Goal: Task Accomplishment & Management: Complete application form

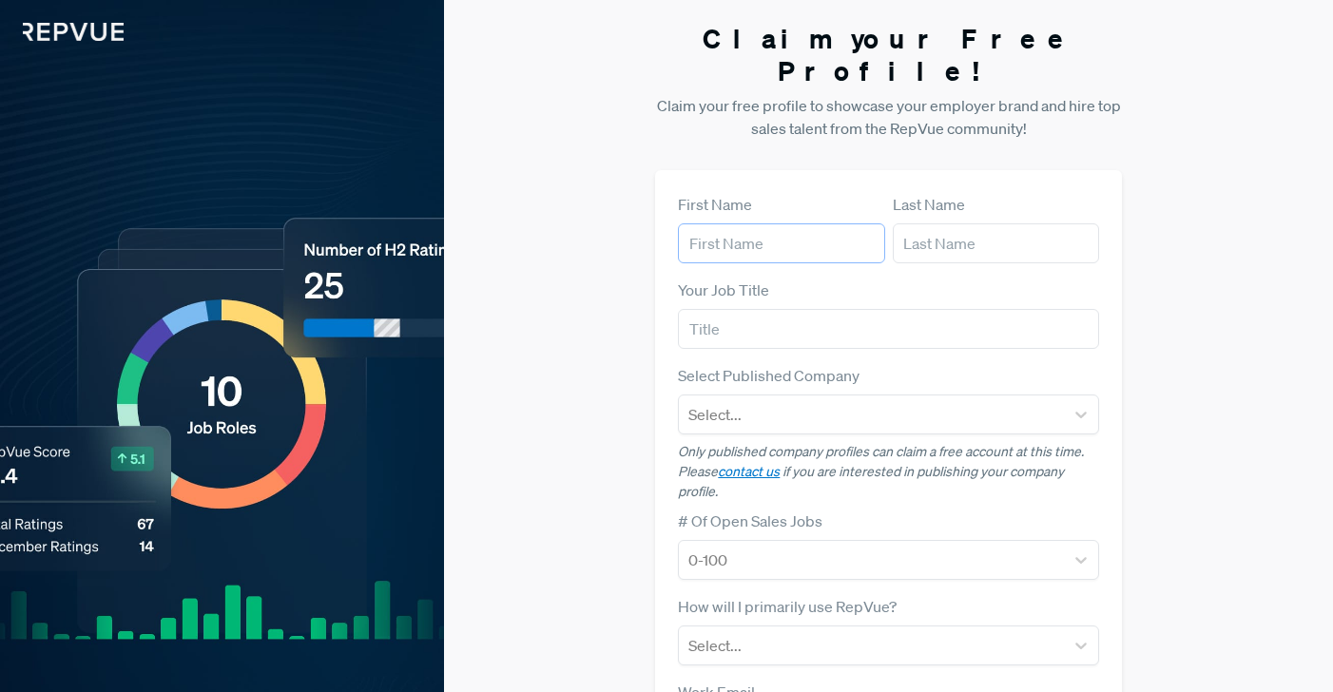
click at [703, 224] on input "text" at bounding box center [781, 244] width 206 height 40
type input "Alyssa"
type input "Samia"
click at [706, 309] on input "text" at bounding box center [888, 329] width 421 height 40
type input "Senior GTM Talent Partner"
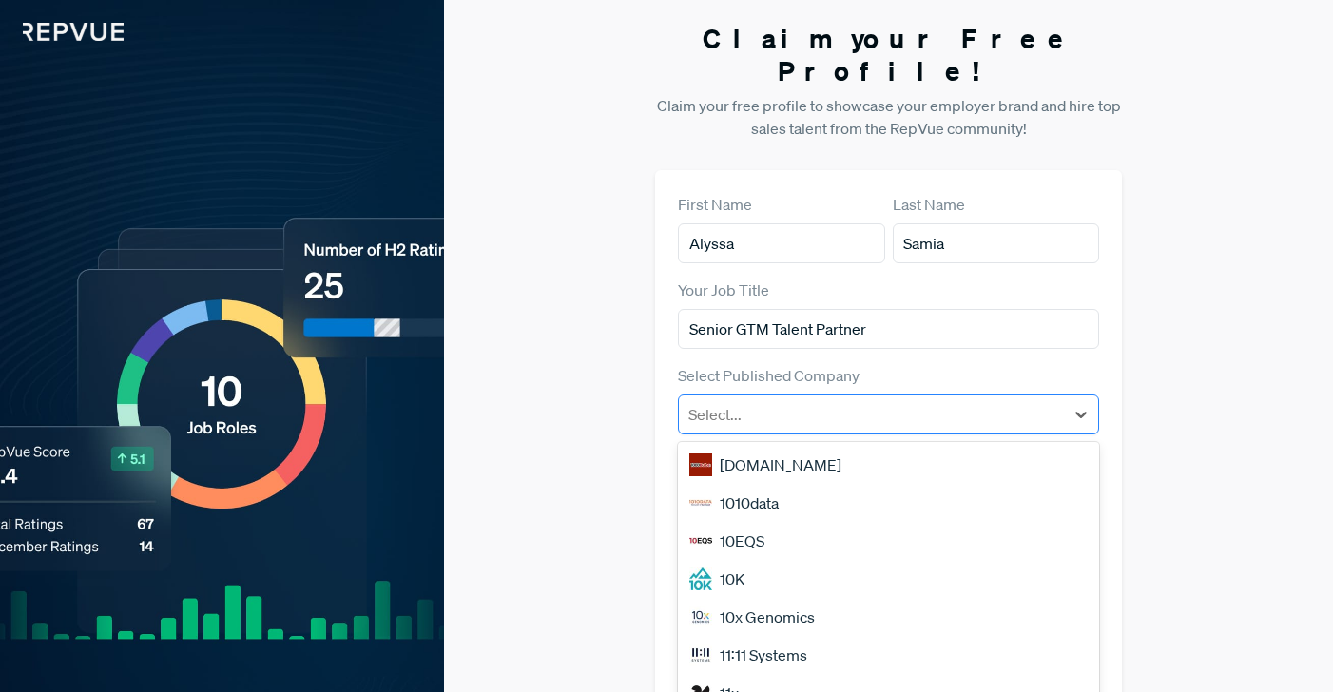
click at [747, 401] on div at bounding box center [872, 414] width 366 height 27
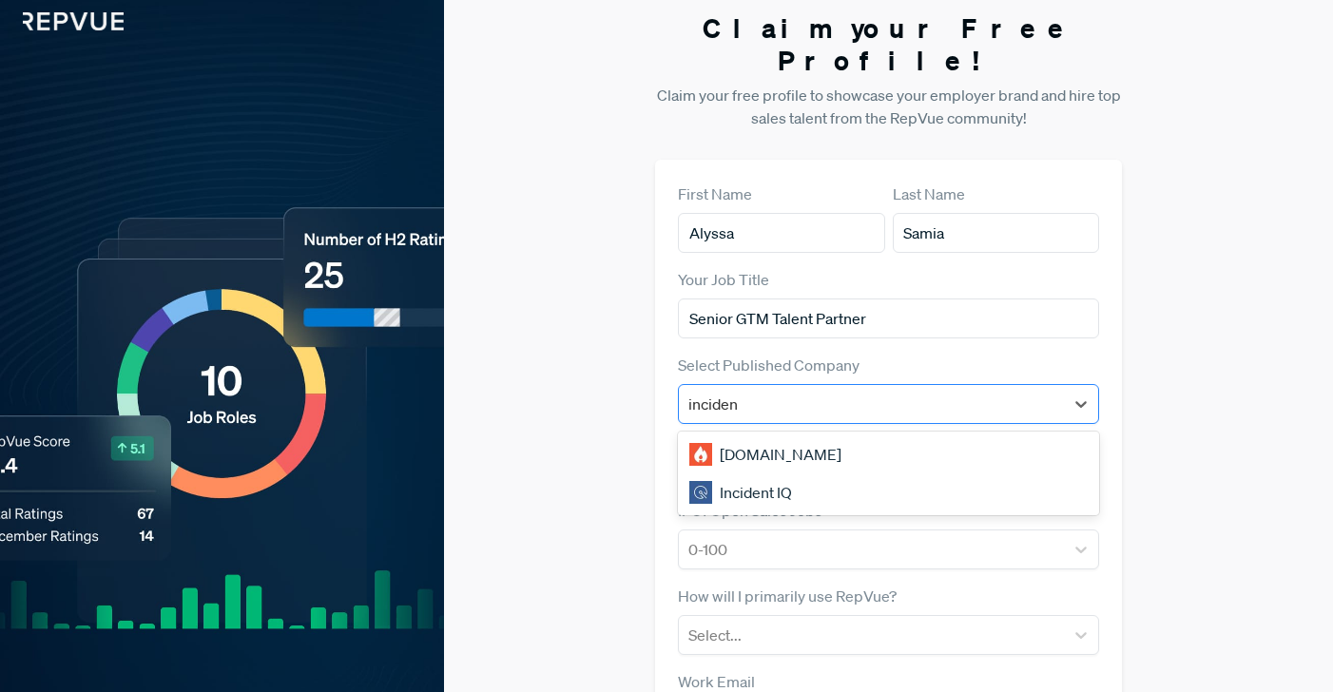
type input "incident"
click at [755, 436] on div "[DOMAIN_NAME]" at bounding box center [888, 455] width 421 height 38
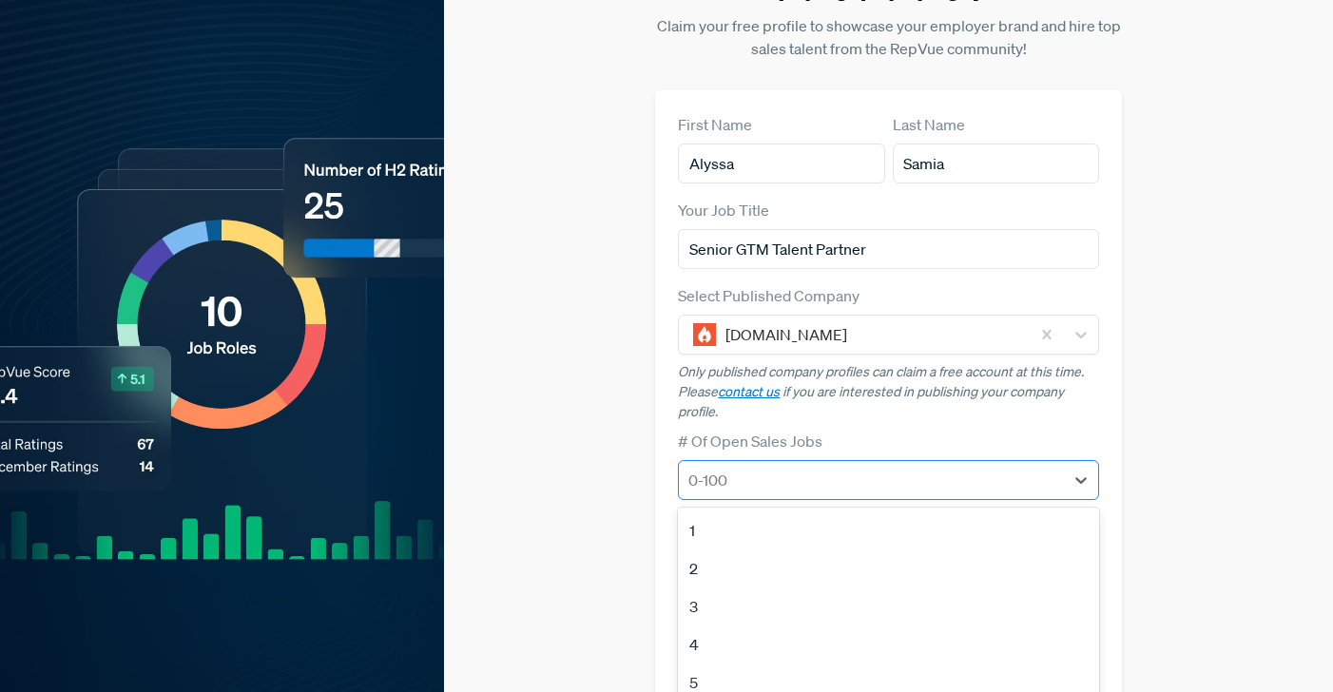
click at [888, 467] on div at bounding box center [872, 480] width 366 height 27
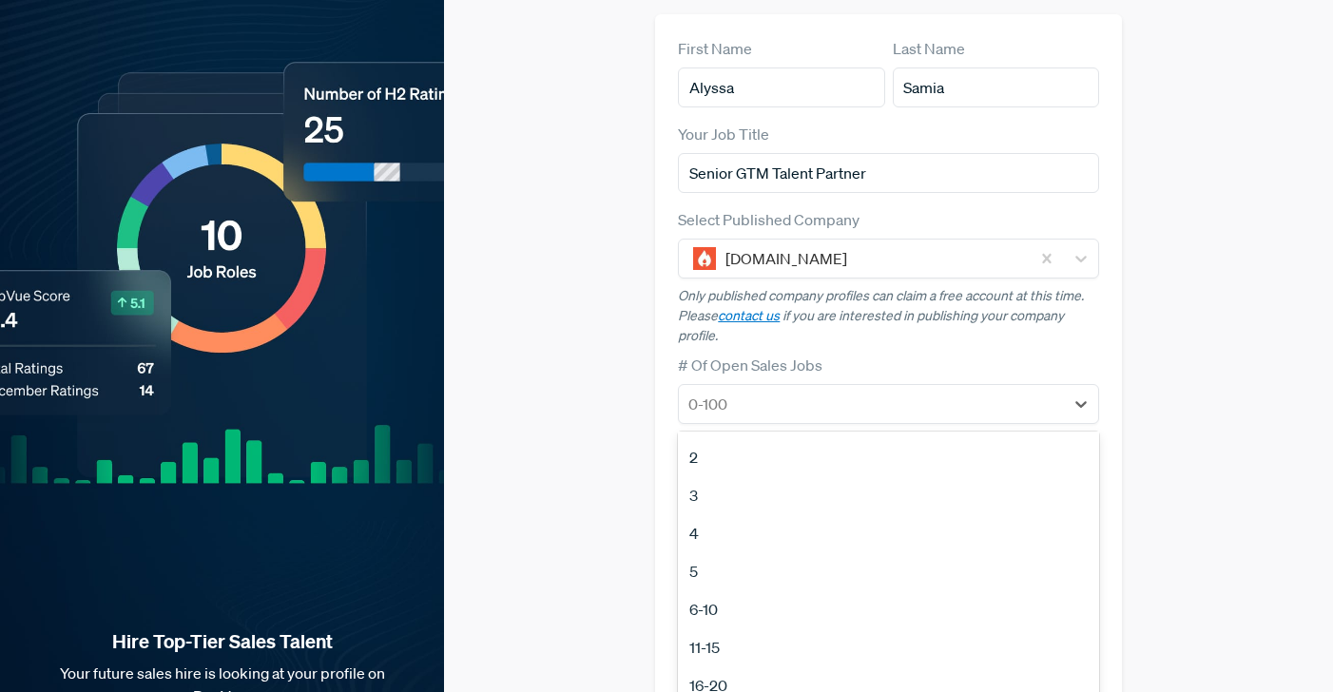
scroll to position [37, 0]
click at [773, 627] on div "11-15" at bounding box center [888, 646] width 421 height 38
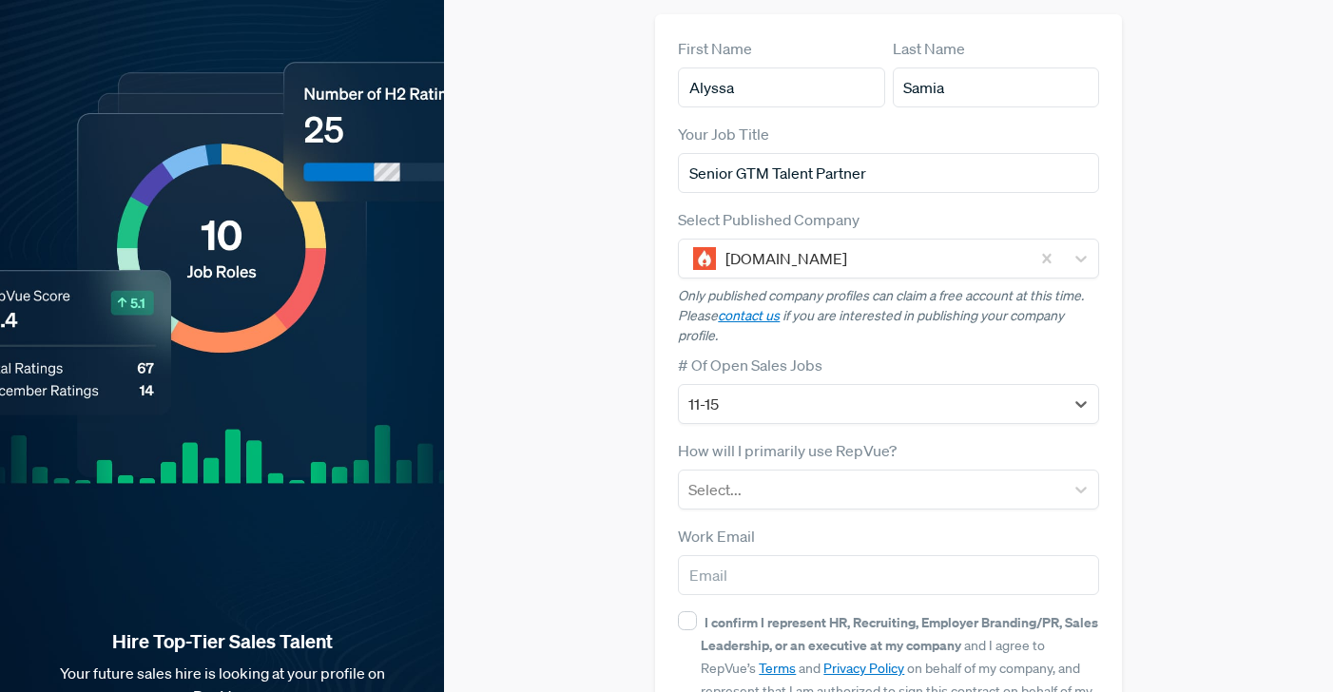
scroll to position [225, 0]
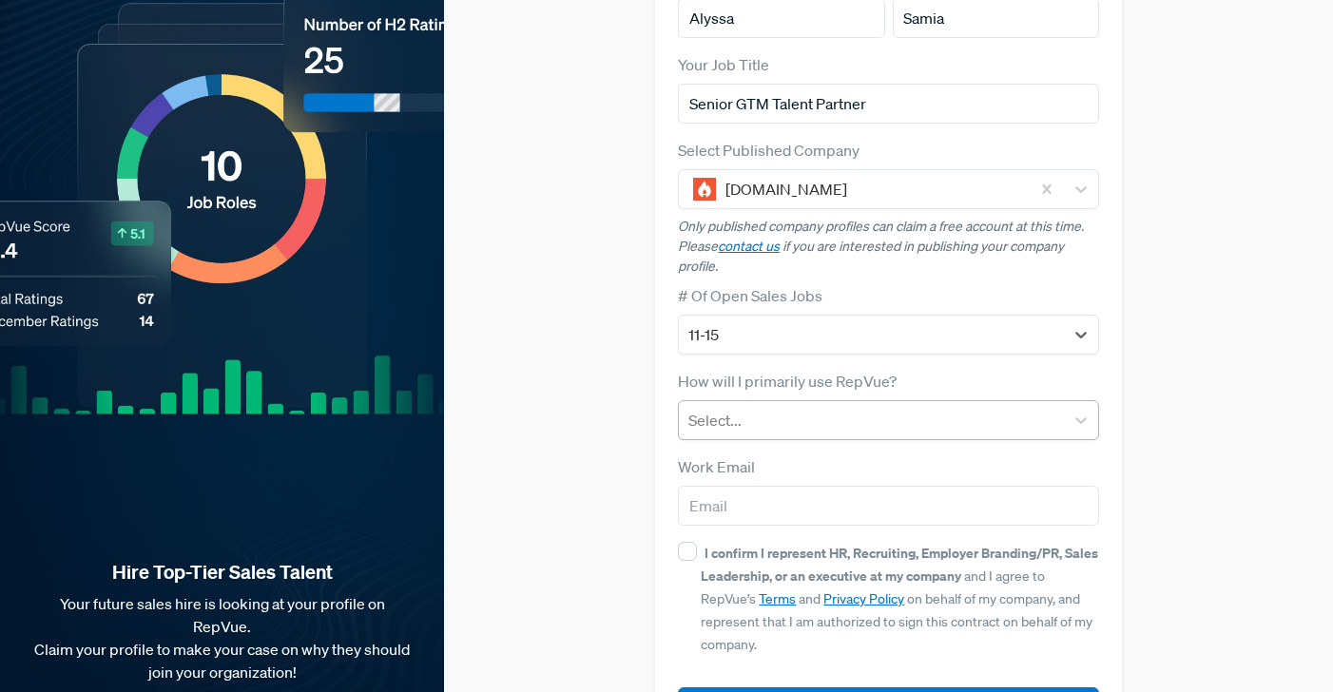
click at [928, 407] on div at bounding box center [872, 420] width 366 height 27
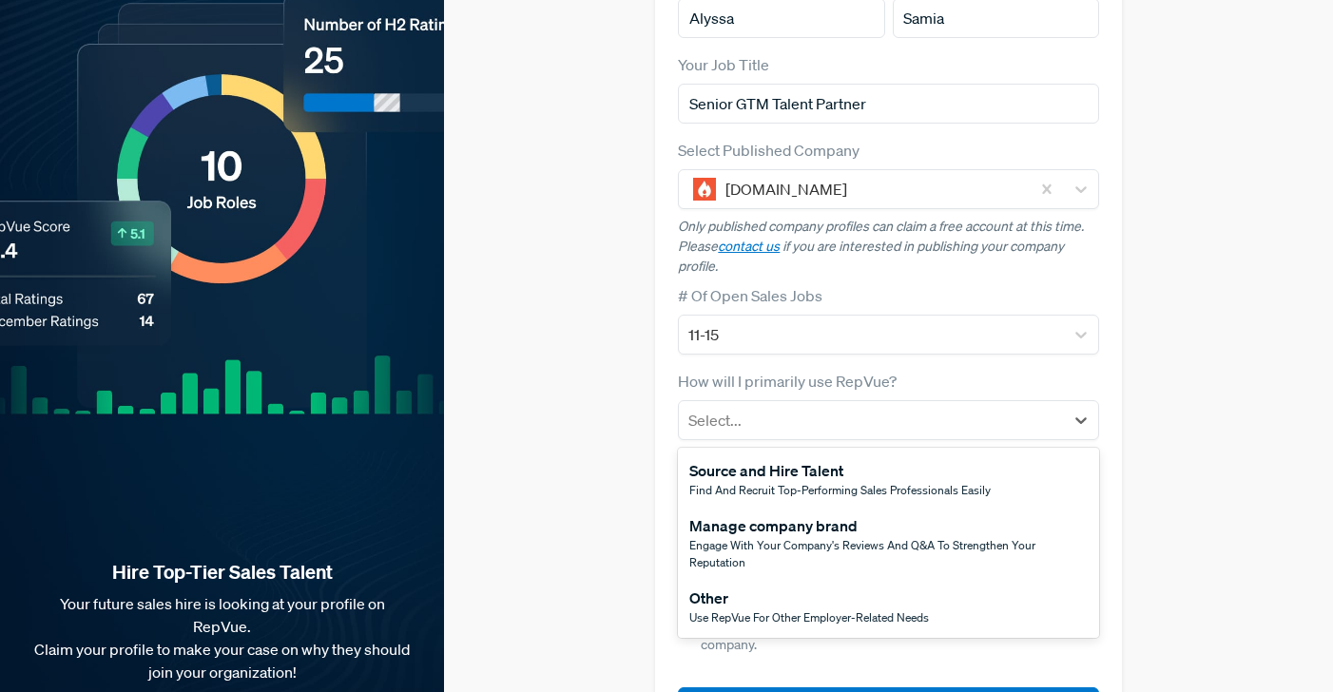
click at [900, 482] on span "Find and recruit top-performing sales professionals easily" at bounding box center [840, 490] width 301 height 16
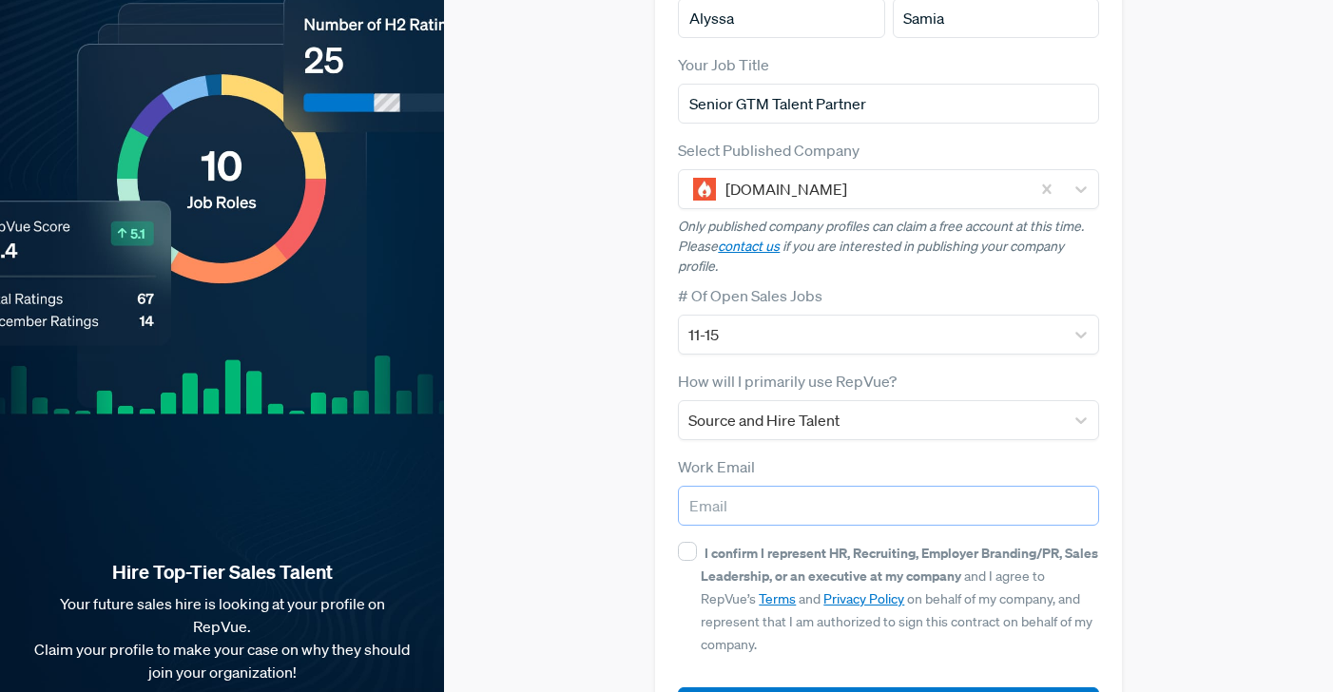
click at [845, 486] on input "email" at bounding box center [888, 506] width 421 height 40
type input "alyssa.samia@incident.io"
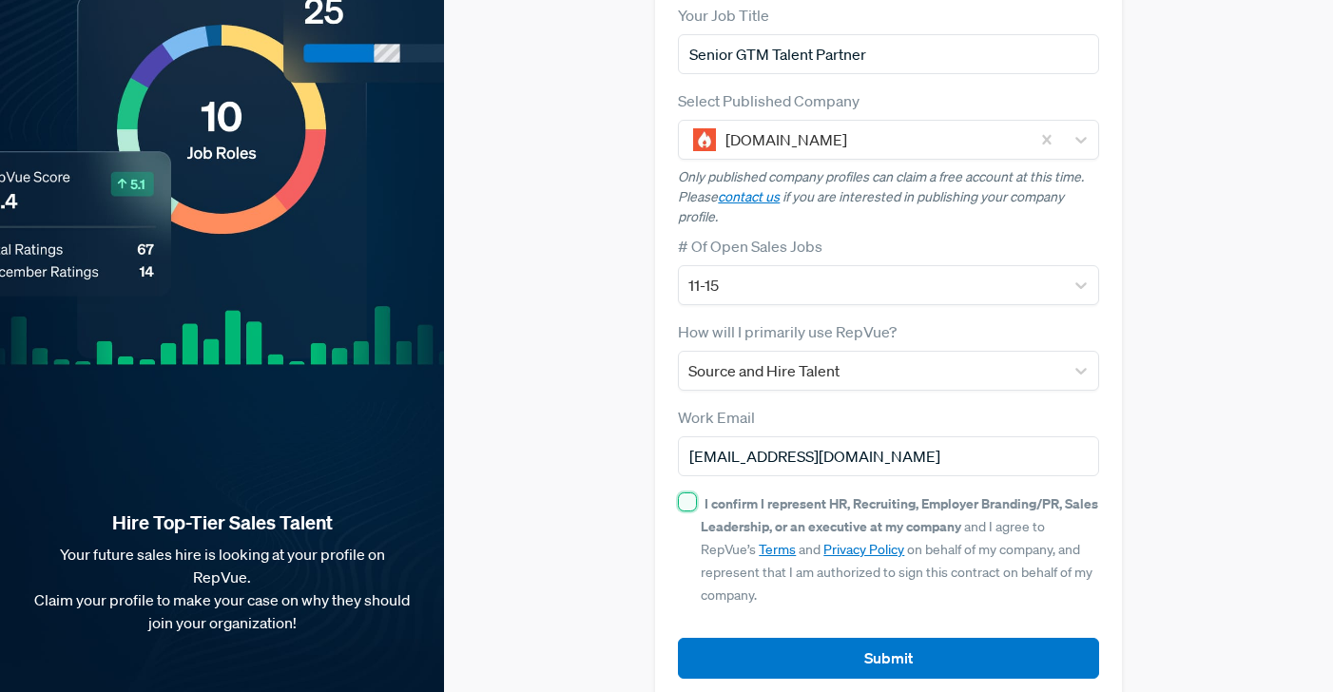
click at [687, 493] on input "I confirm I represent HR, Recruiting, Employer Branding/PR, Sales Leadership, o…" at bounding box center [687, 502] width 19 height 19
checkbox input "true"
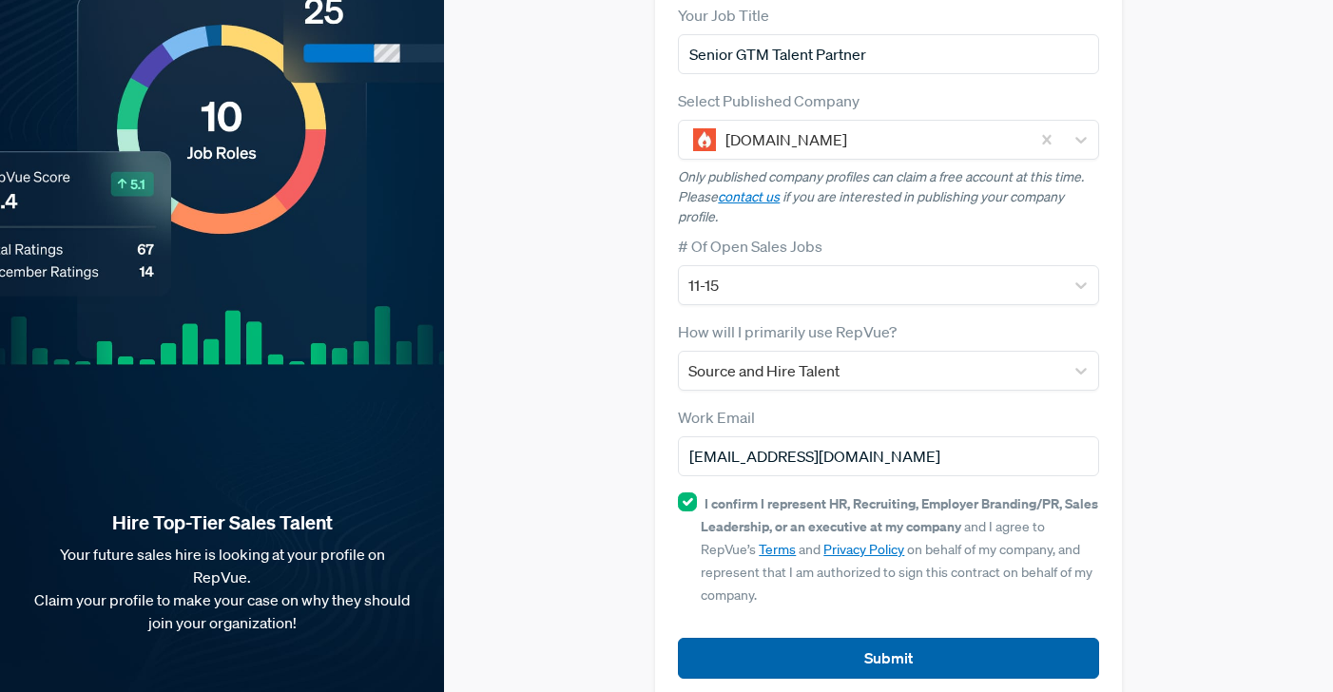
click at [772, 638] on button "Submit" at bounding box center [888, 658] width 421 height 41
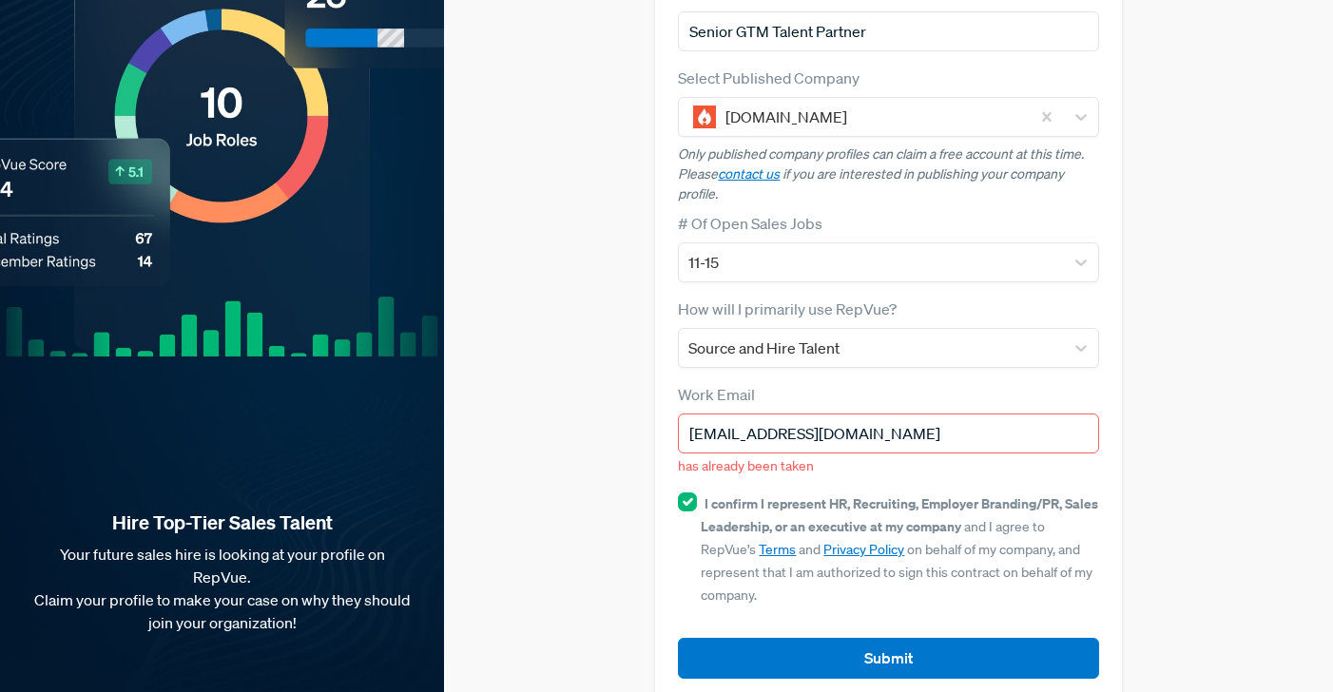
scroll to position [0, 0]
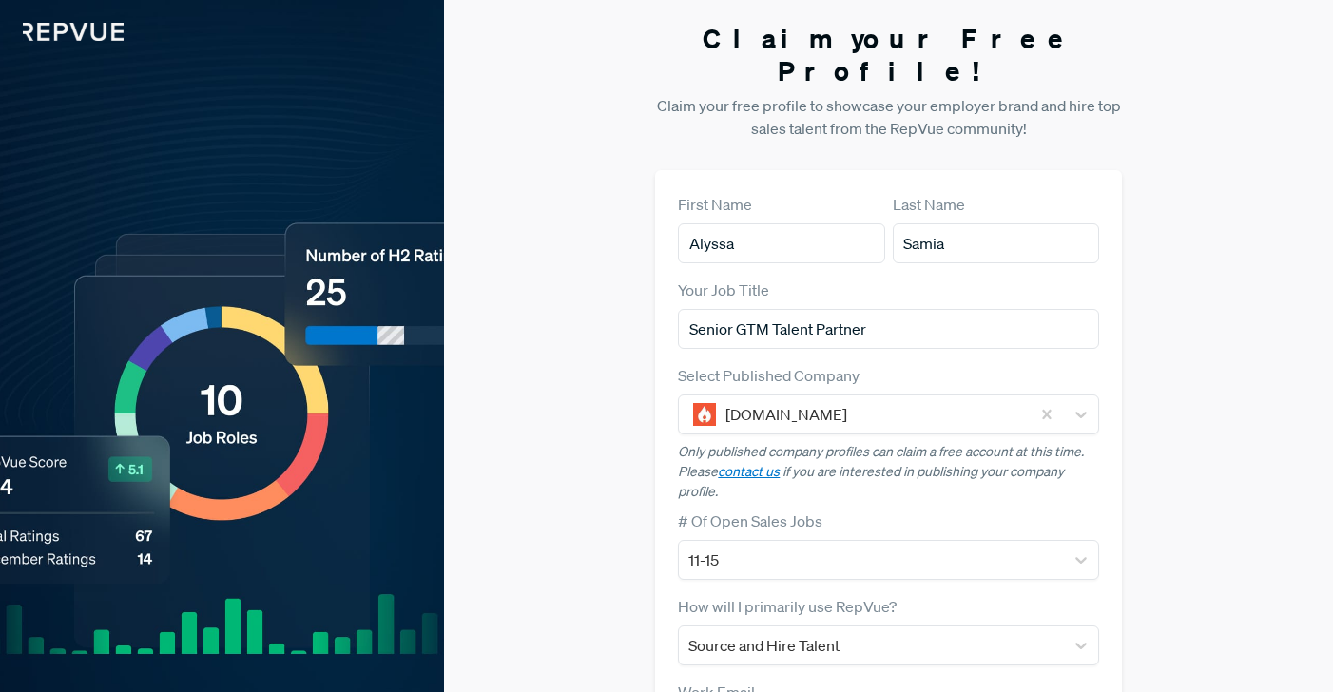
click at [89, 34] on img at bounding box center [62, 20] width 124 height 41
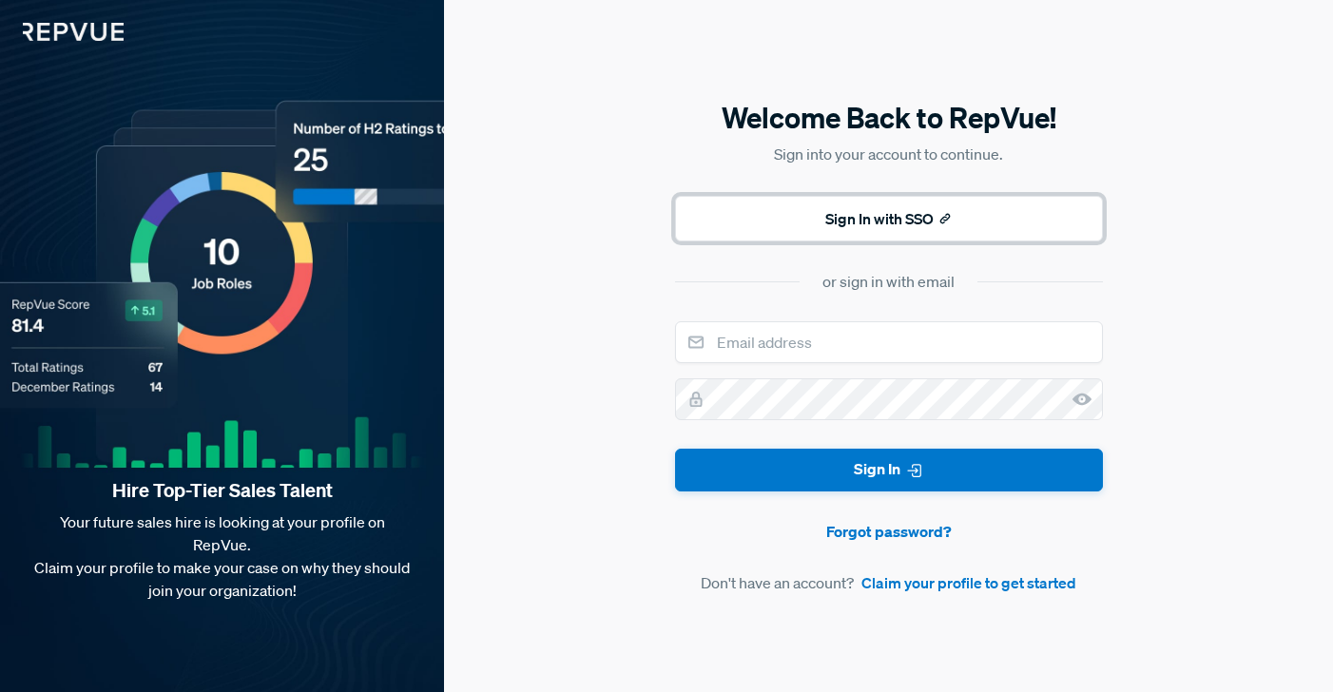
click at [879, 224] on button "Sign In with SSO" at bounding box center [889, 219] width 428 height 46
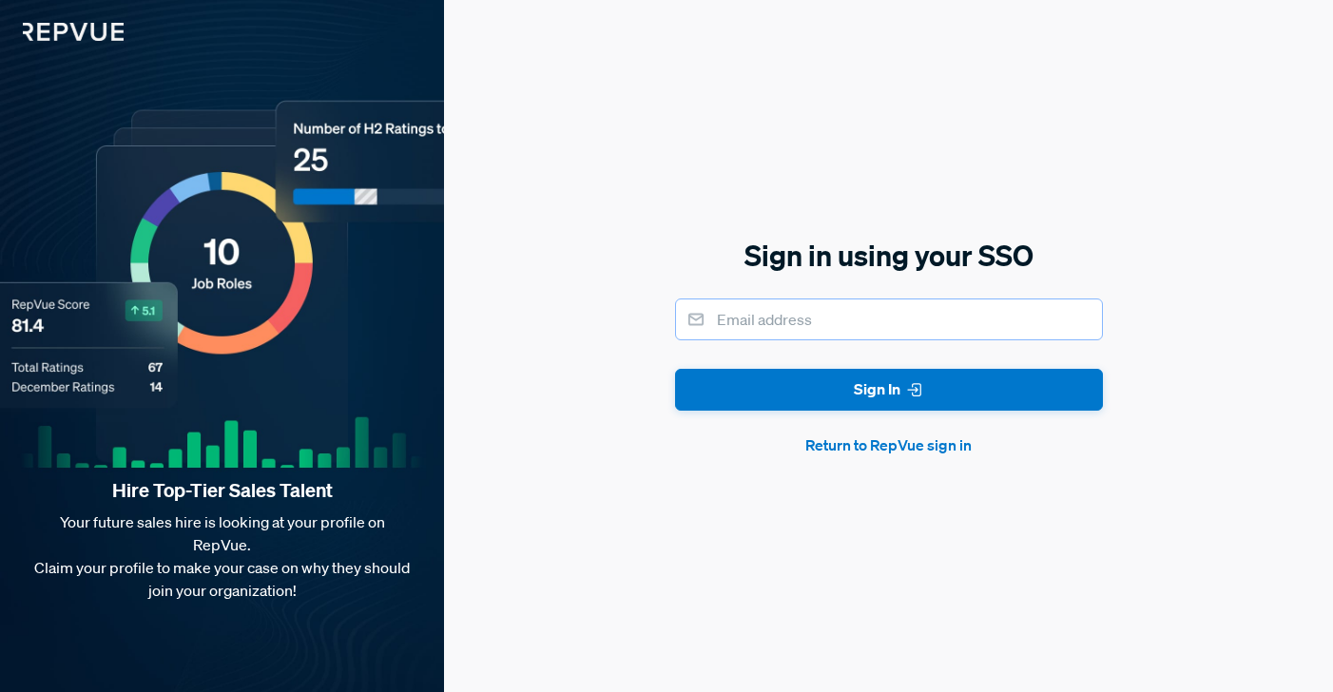
click at [807, 334] on input "email" at bounding box center [889, 320] width 428 height 42
type input "alyssa.samia@incident.io"
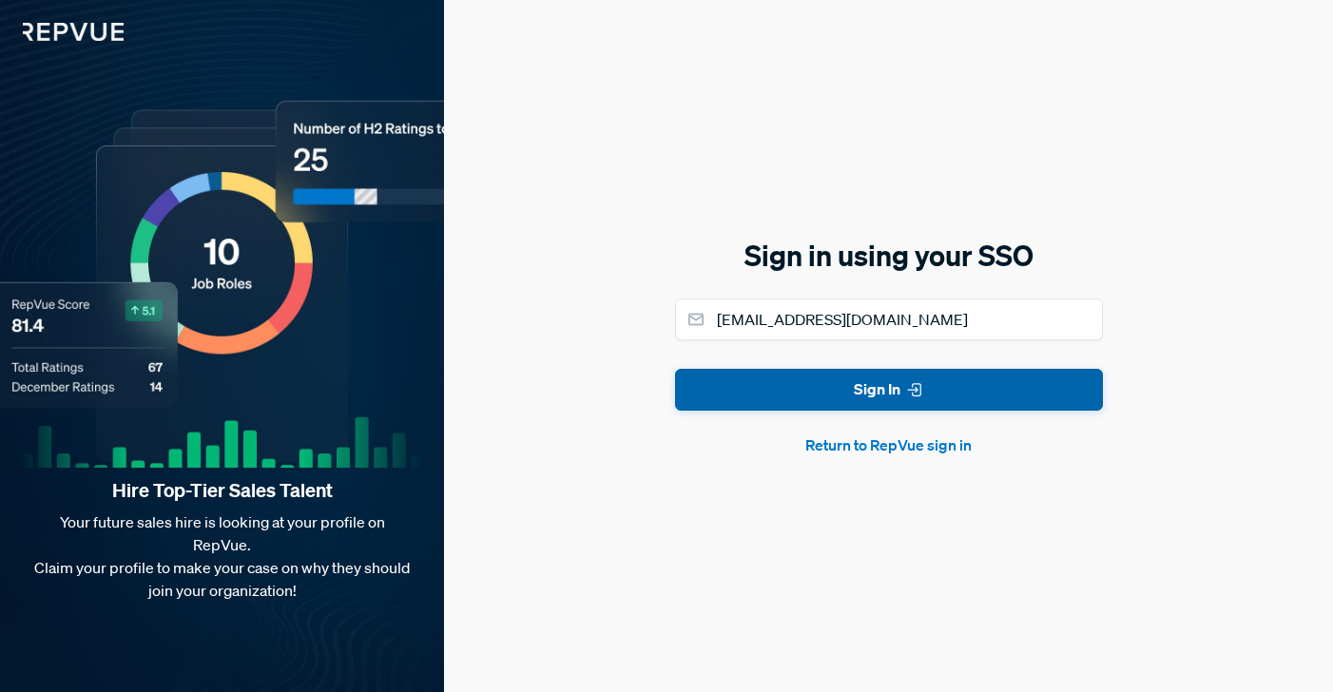
click at [821, 398] on button "Sign In" at bounding box center [889, 390] width 428 height 43
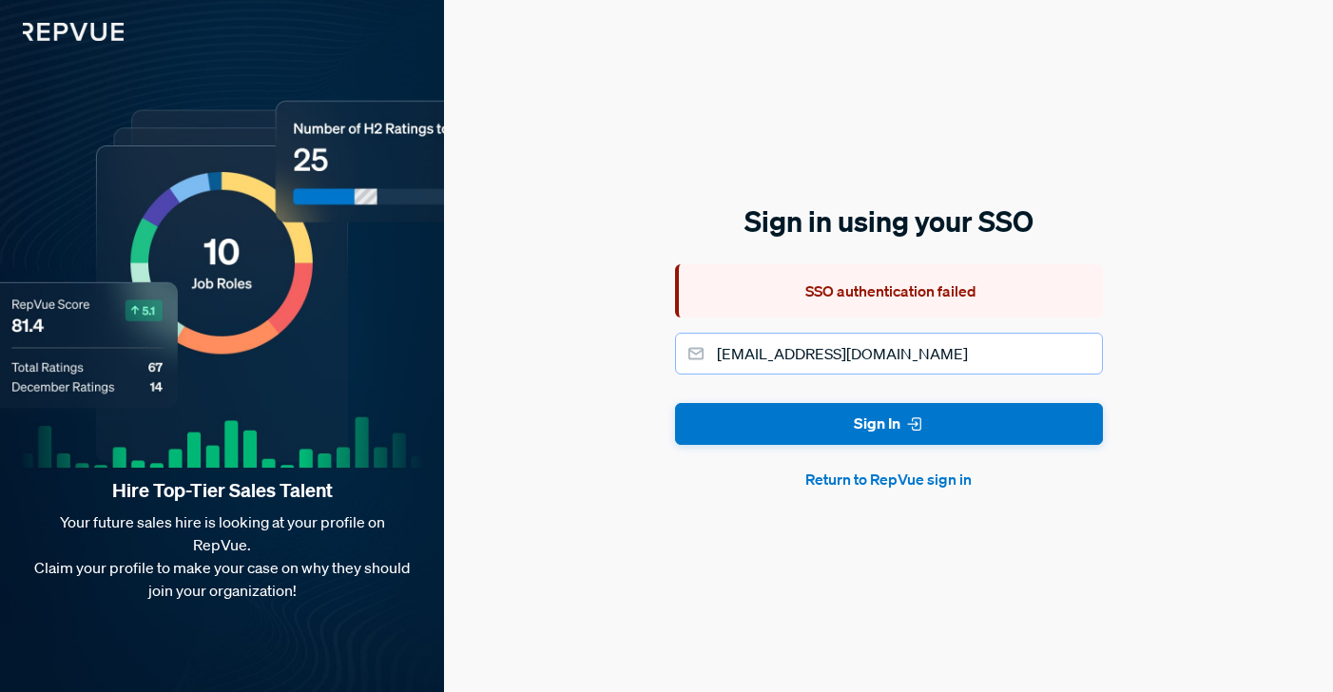
click at [829, 359] on input "alyssa.samia@incident.io" at bounding box center [889, 354] width 428 height 42
click at [642, 499] on div "Sign in using your SSO SSO authentication failed alyssa.samia@incident.io Sign …" at bounding box center [888, 346] width 889 height 692
click at [842, 476] on button "Return to RepVue sign in" at bounding box center [889, 479] width 428 height 23
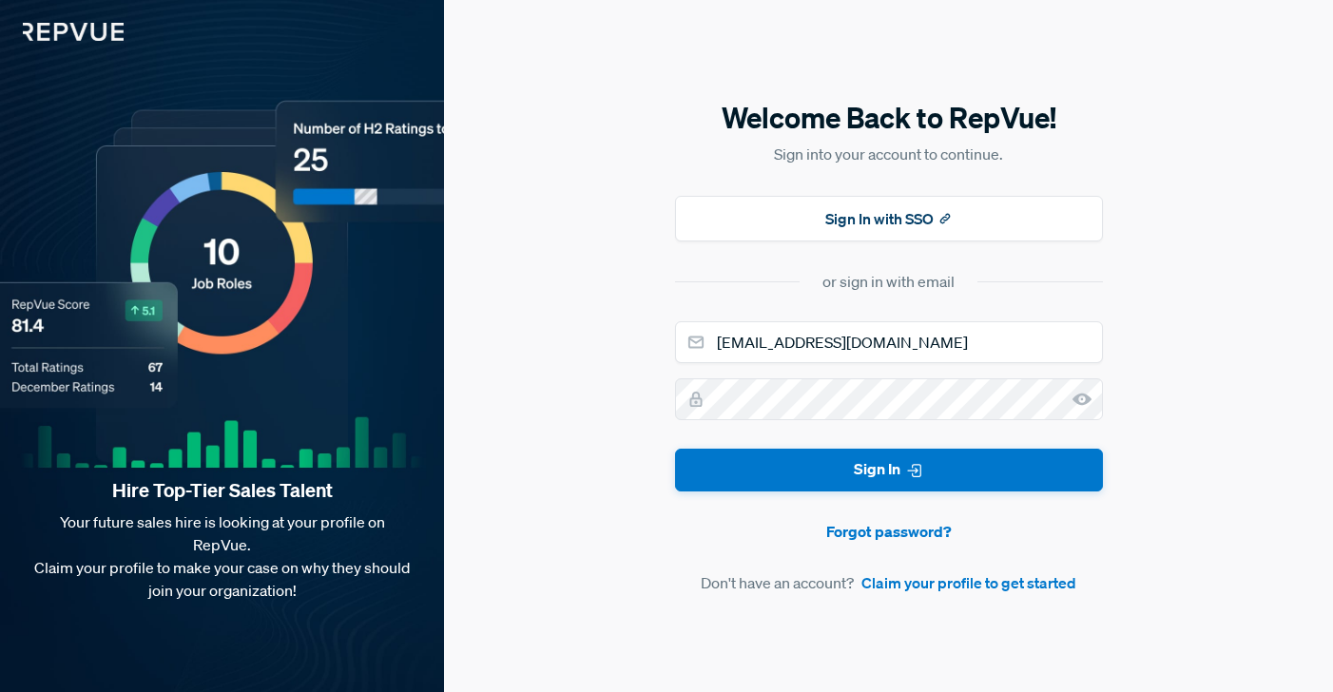
click at [806, 495] on form "alyssa.samia@incident.io Sign In Forgot password? Don't have an account? Claim …" at bounding box center [889, 457] width 428 height 273
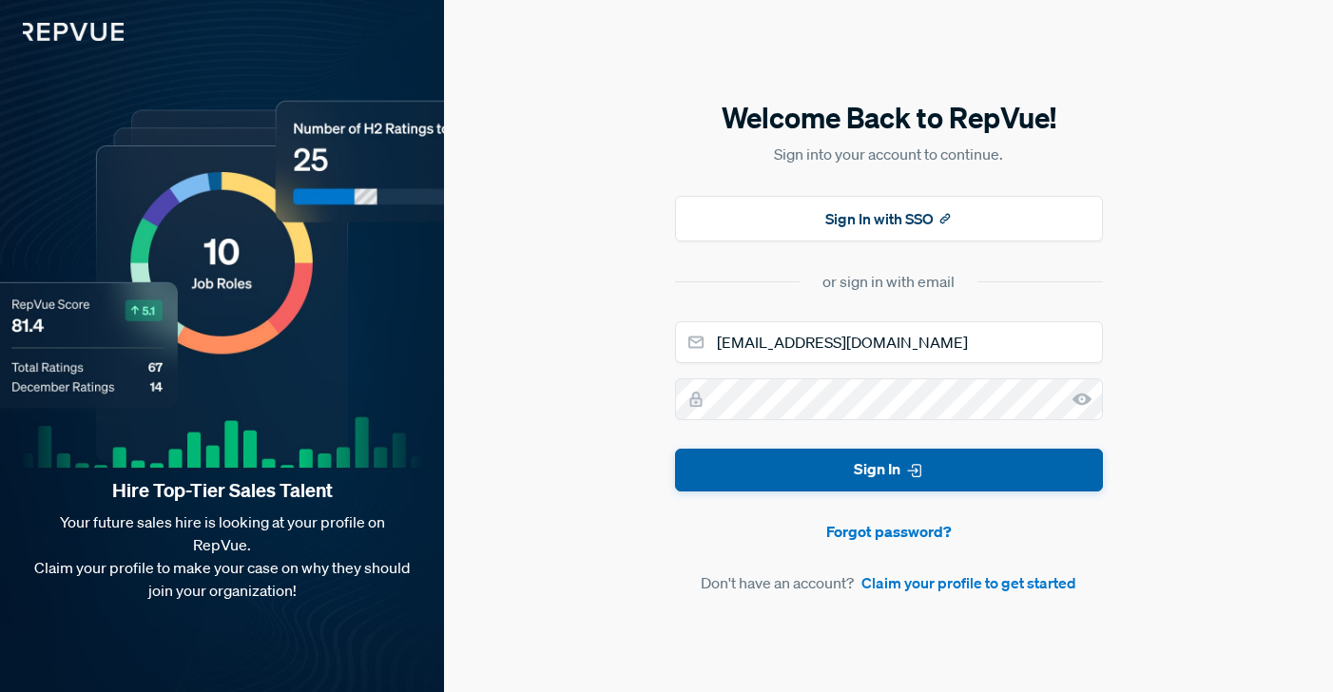
click at [804, 475] on button "Sign In" at bounding box center [889, 470] width 428 height 43
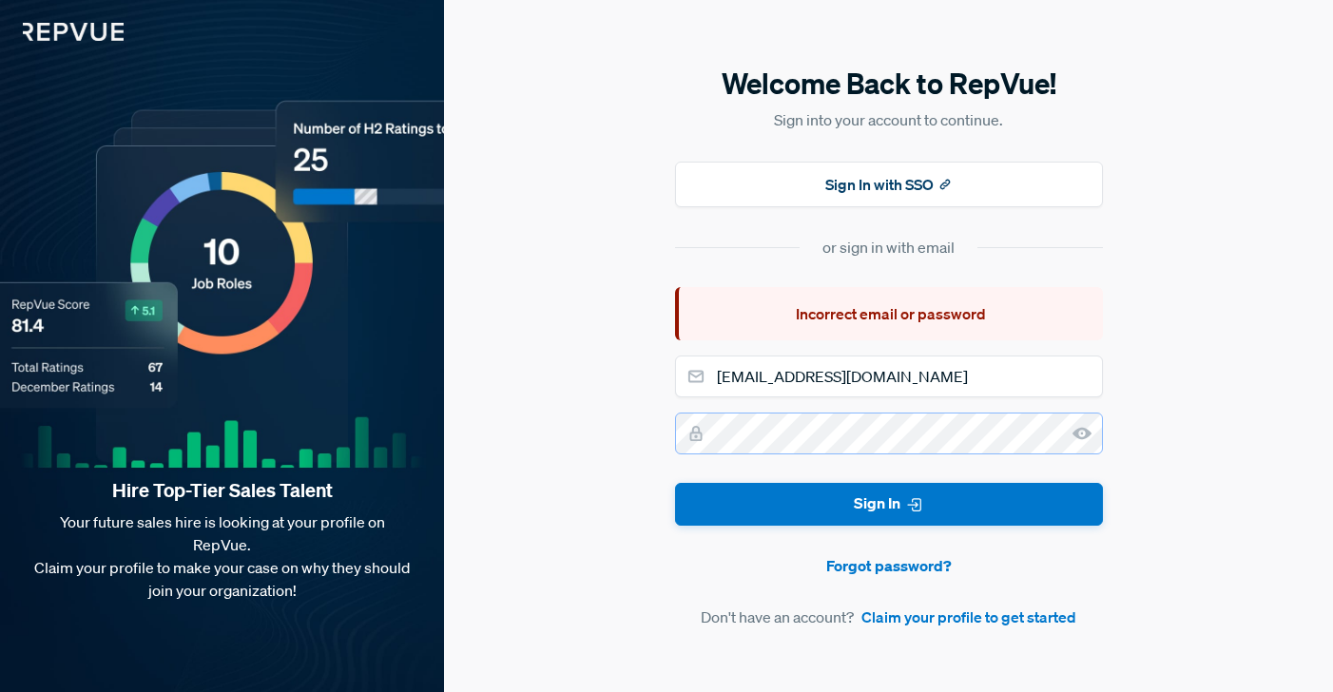
click at [593, 438] on div "Welcome Back to RepVue! Sign into your account to continue. Sign In with SSO or…" at bounding box center [888, 346] width 889 height 692
click at [675, 483] on button "Sign In" at bounding box center [889, 504] width 428 height 43
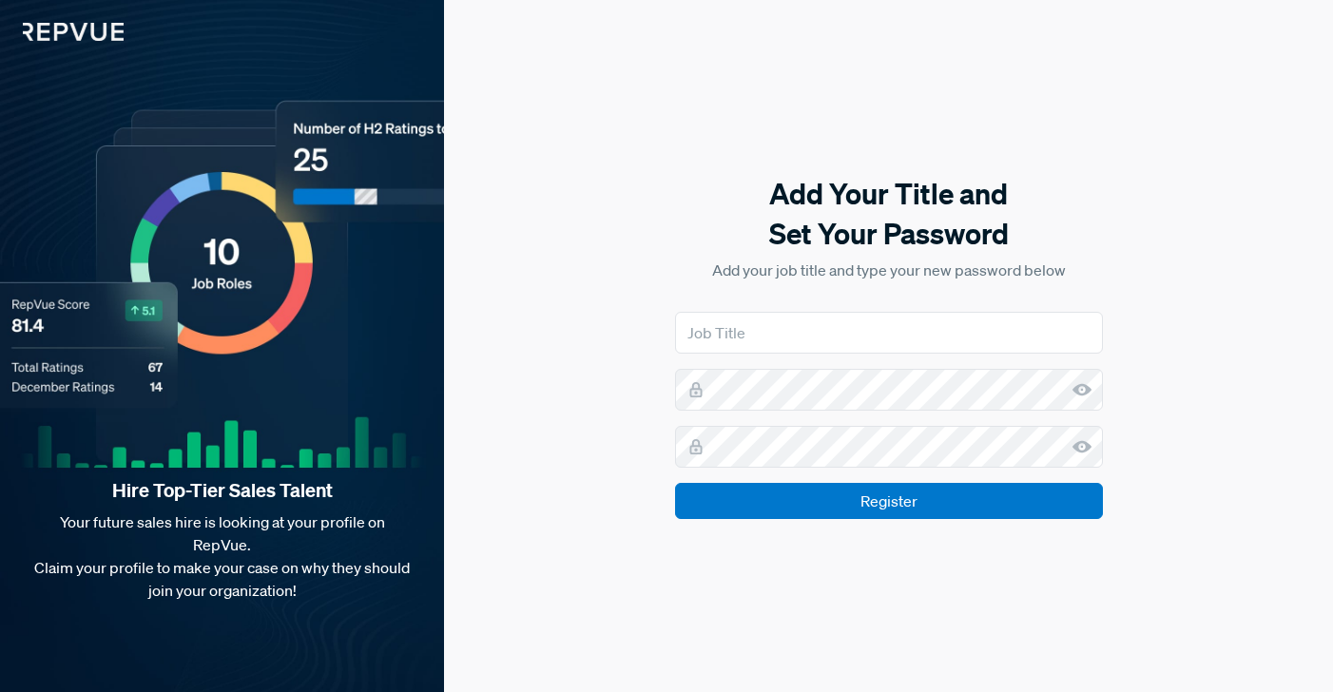
type input "Senior Talent Partner - GTM"
click at [675, 483] on input "Register" at bounding box center [889, 501] width 428 height 36
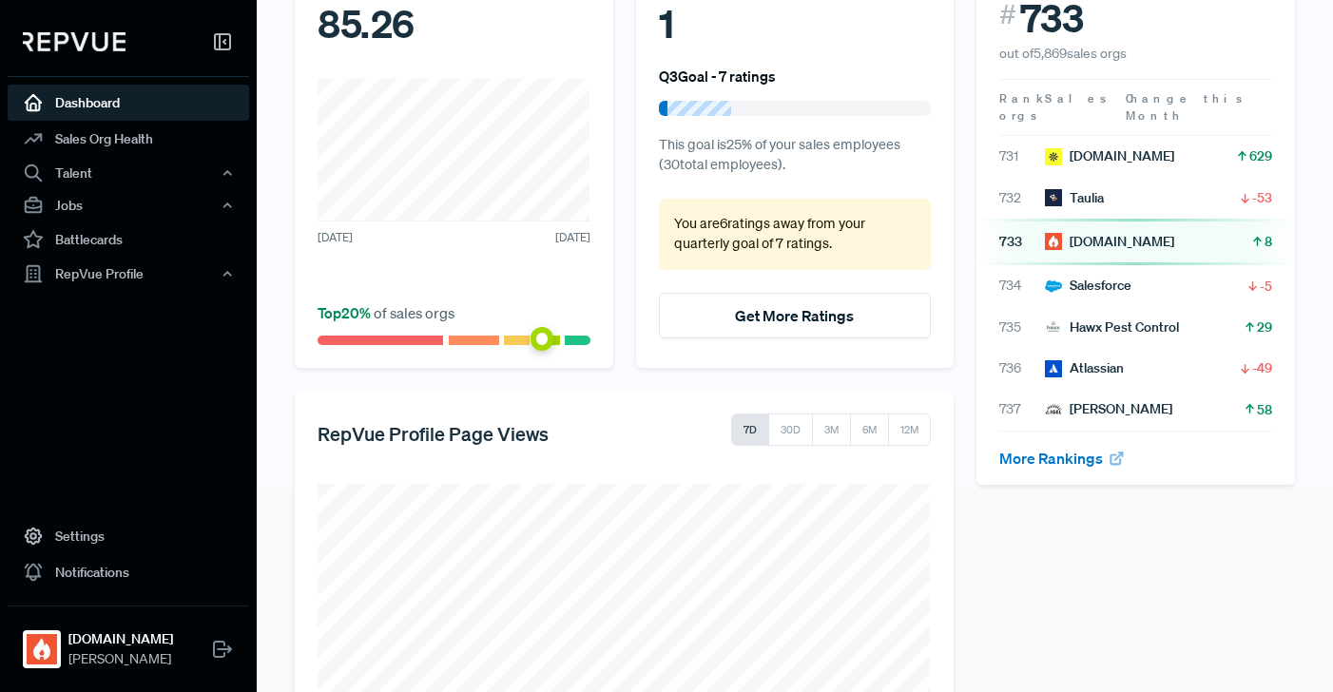
scroll to position [81, 0]
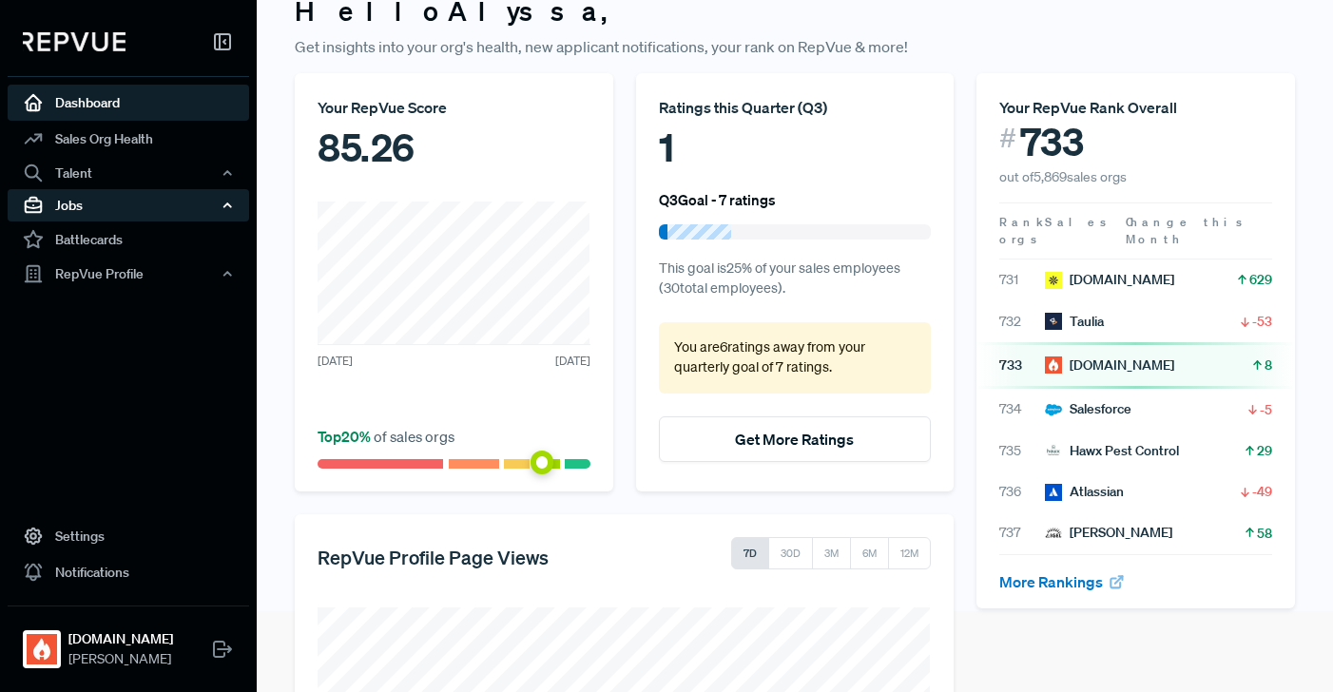
click at [99, 208] on div "Jobs" at bounding box center [129, 205] width 242 height 32
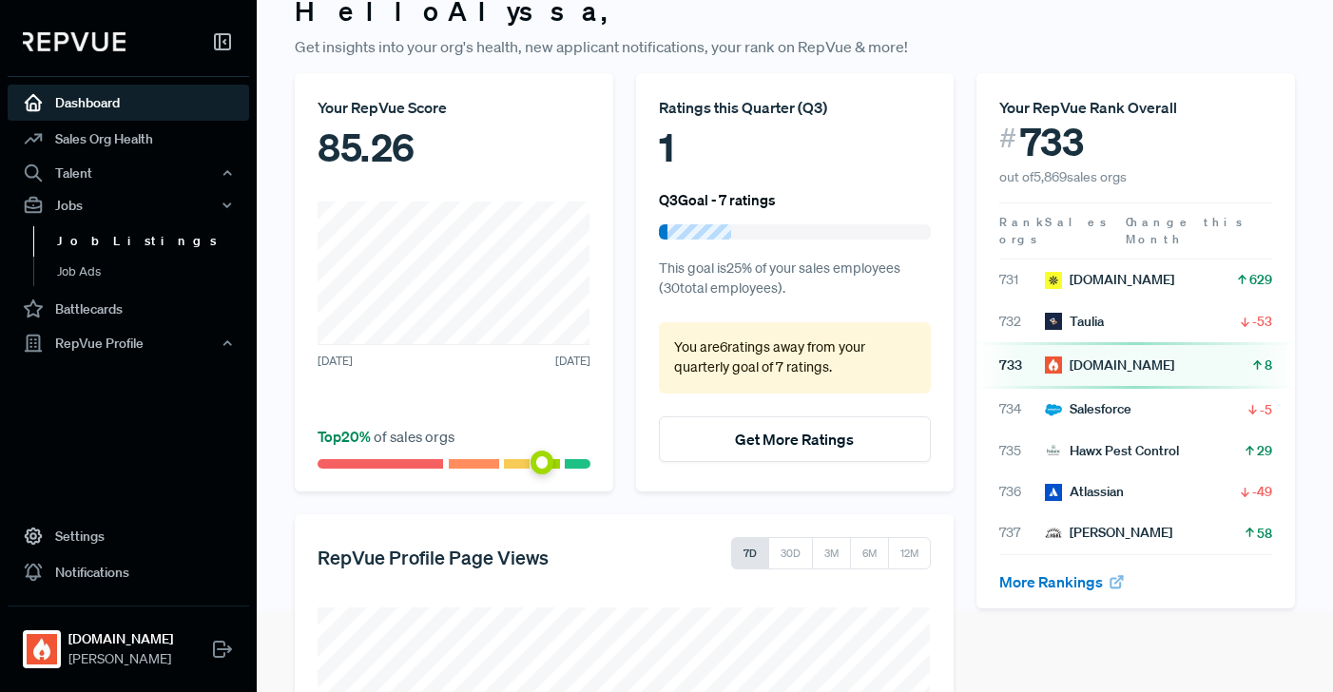
click at [91, 239] on link "Job Listings" at bounding box center [154, 241] width 242 height 30
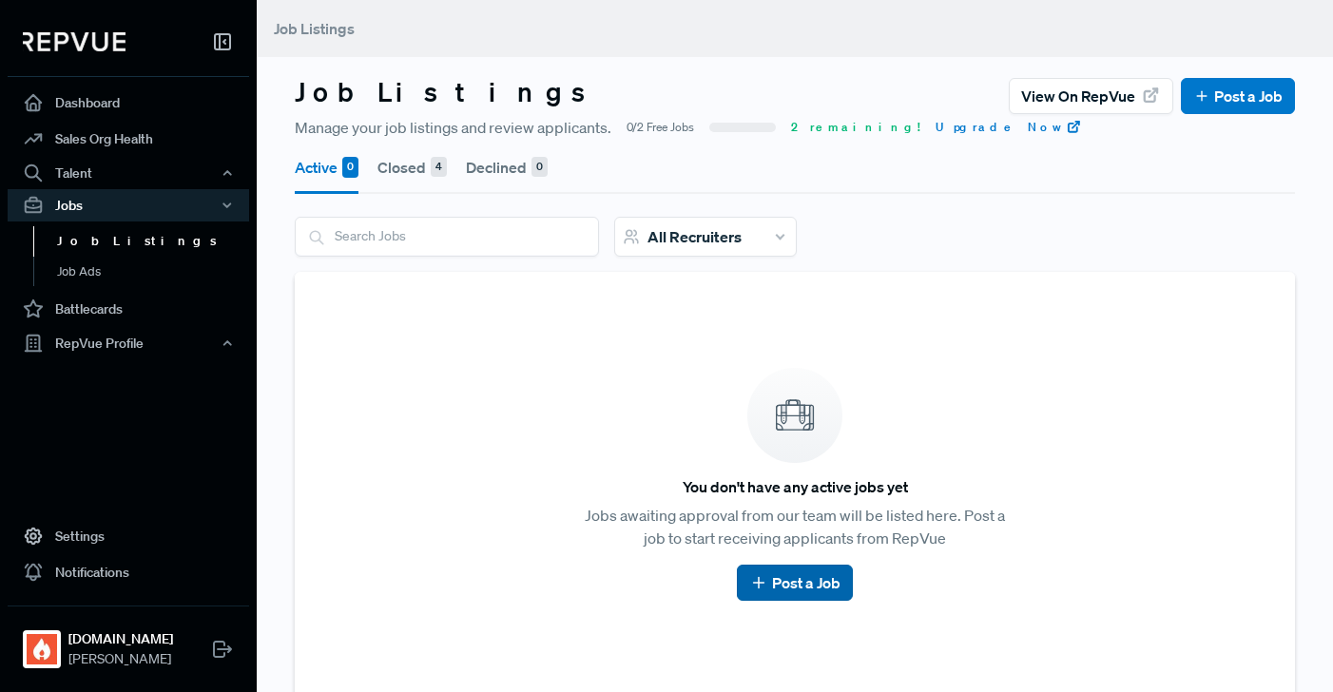
click at [830, 589] on link "Post a Job" at bounding box center [794, 583] width 90 height 23
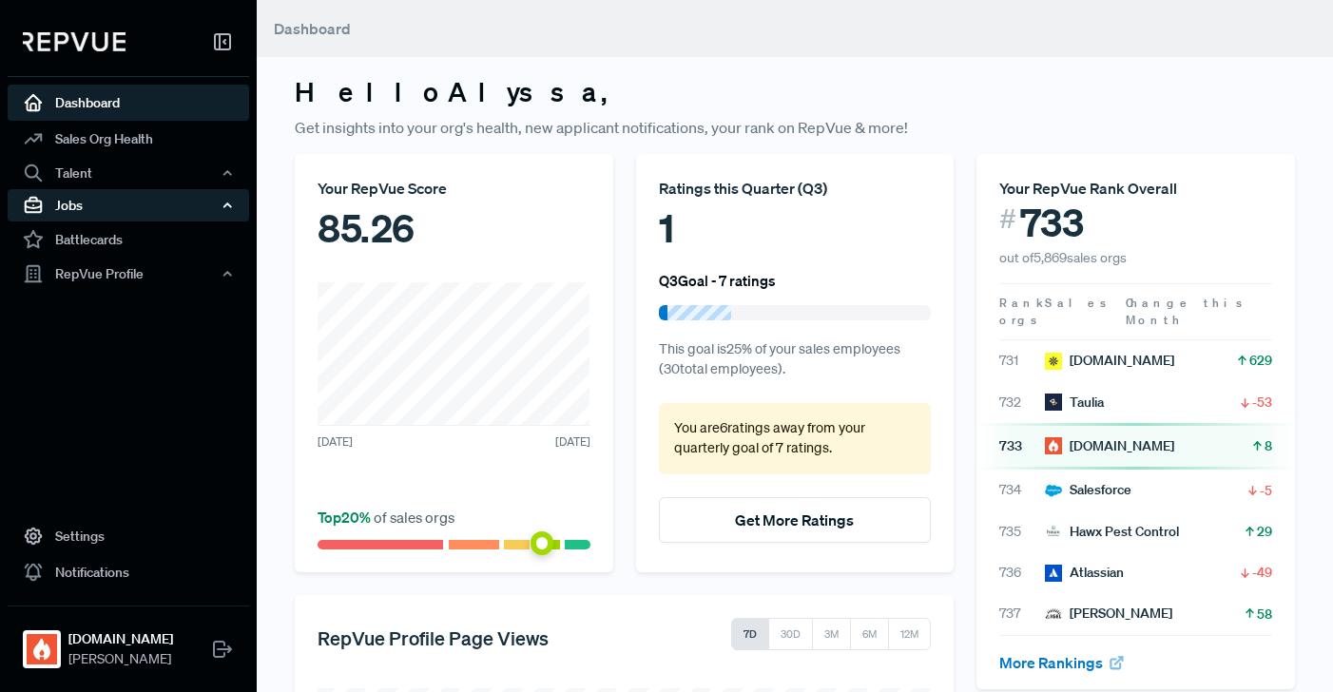
click at [119, 211] on div "Jobs" at bounding box center [129, 205] width 242 height 32
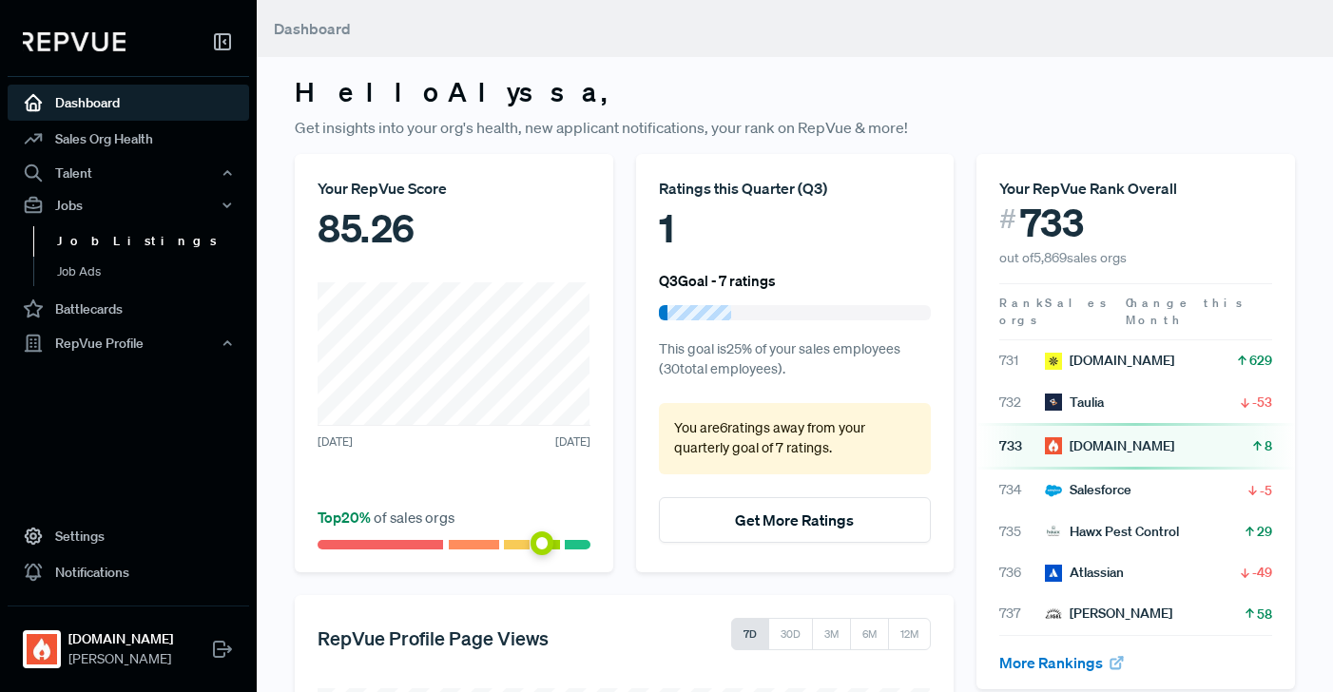
click at [103, 241] on link "Job Listings" at bounding box center [154, 241] width 242 height 30
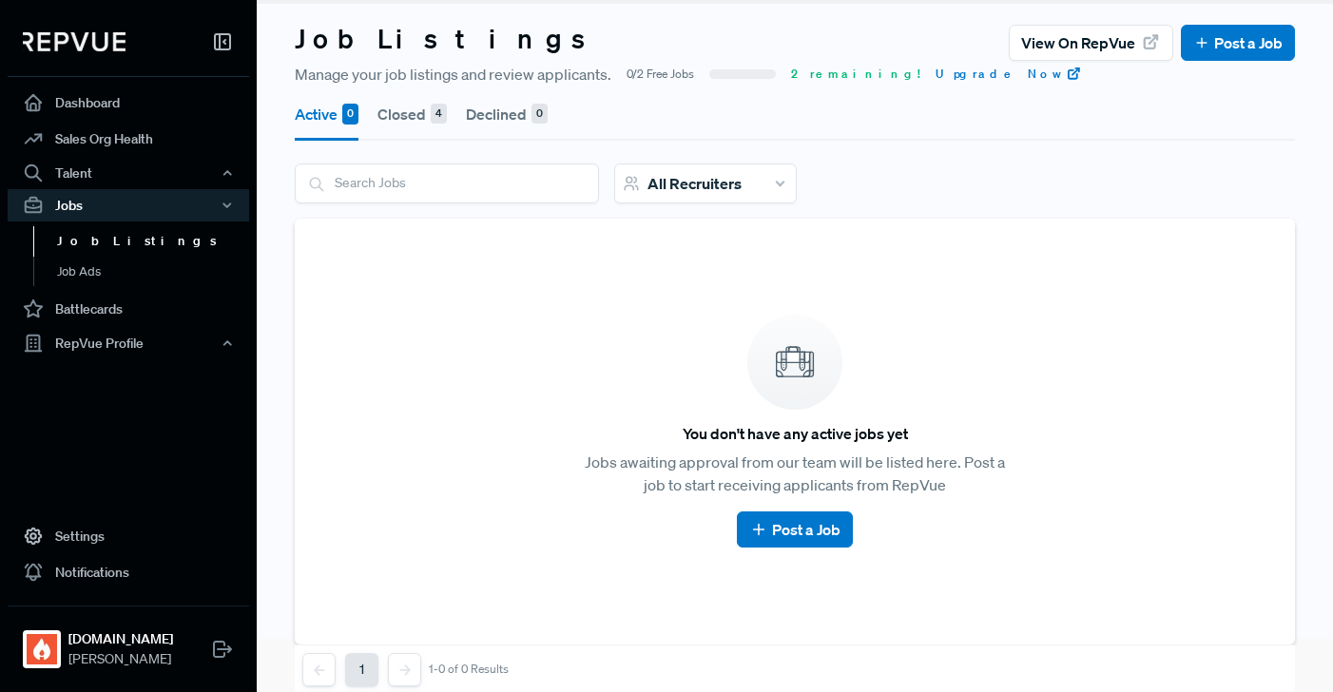
scroll to position [86, 0]
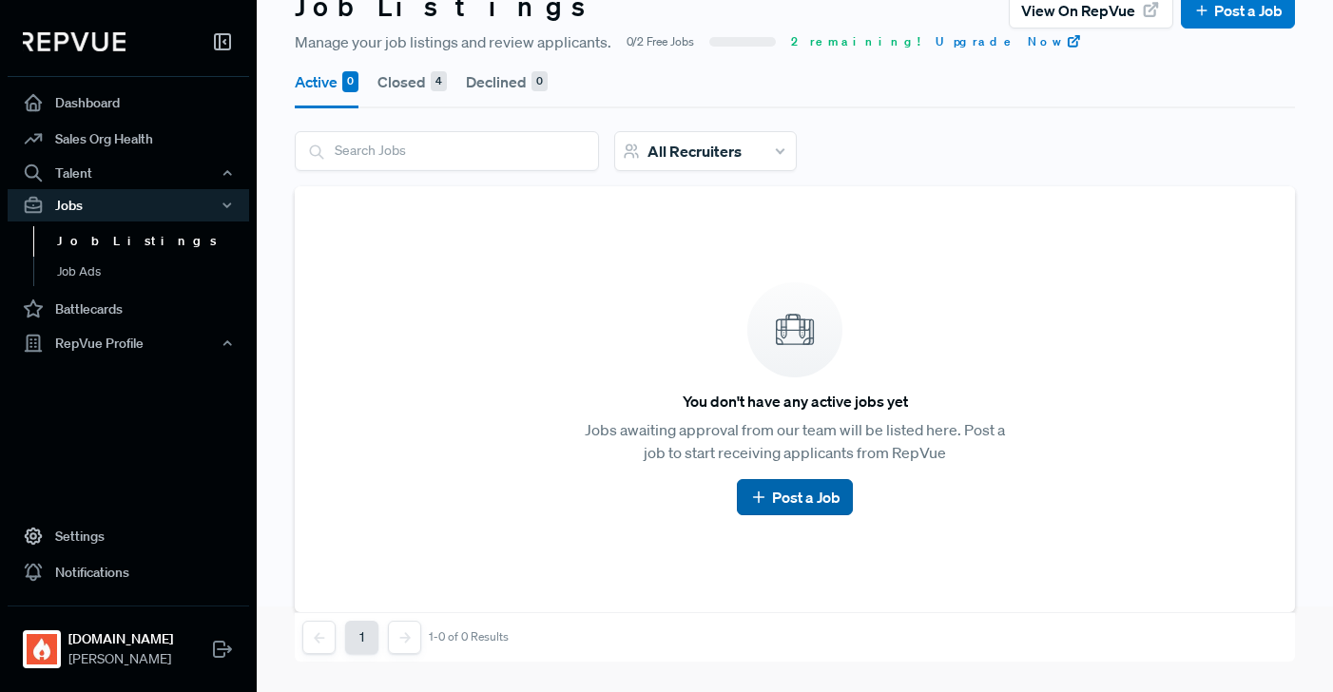
click at [805, 495] on link "Post a Job" at bounding box center [794, 497] width 90 height 23
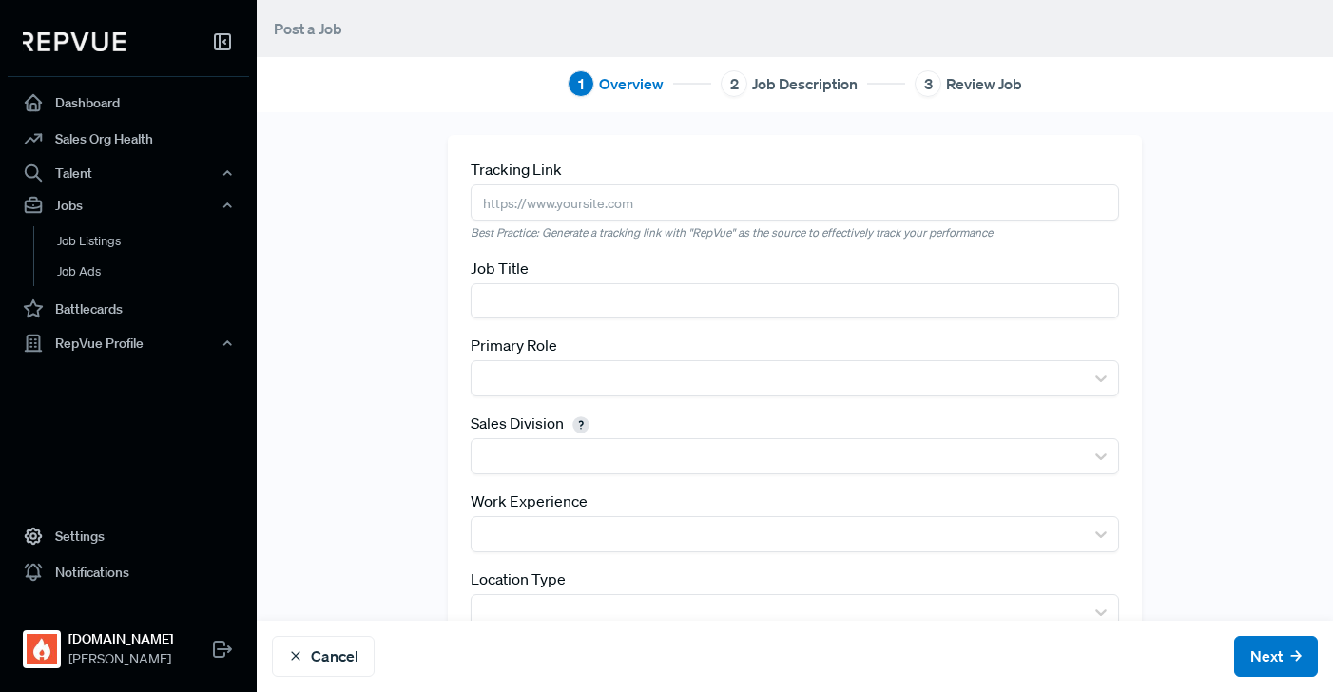
click at [574, 304] on input "text" at bounding box center [796, 300] width 650 height 35
click at [571, 192] on input "text" at bounding box center [796, 202] width 650 height 35
paste input "[URL][DOMAIN_NAME]"
type input "[URL][DOMAIN_NAME]"
click at [535, 299] on input "text" at bounding box center [796, 300] width 650 height 35
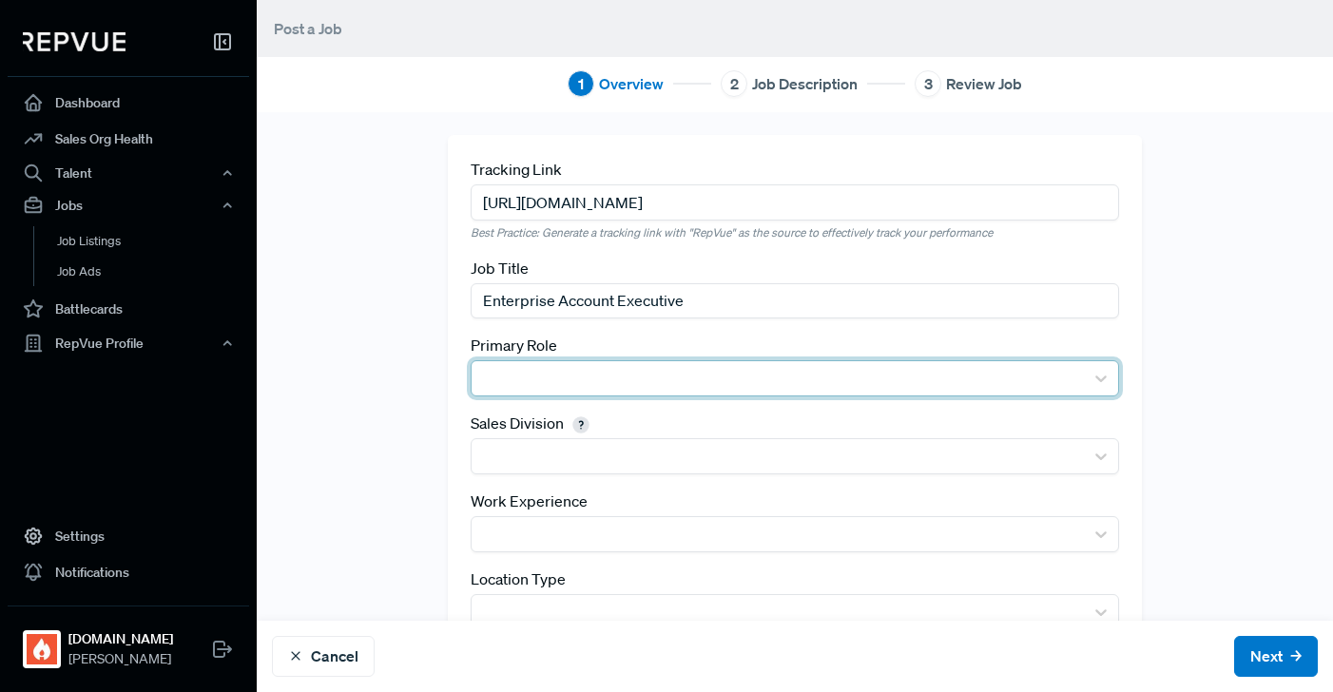
type input "Enterprise Account Executive"
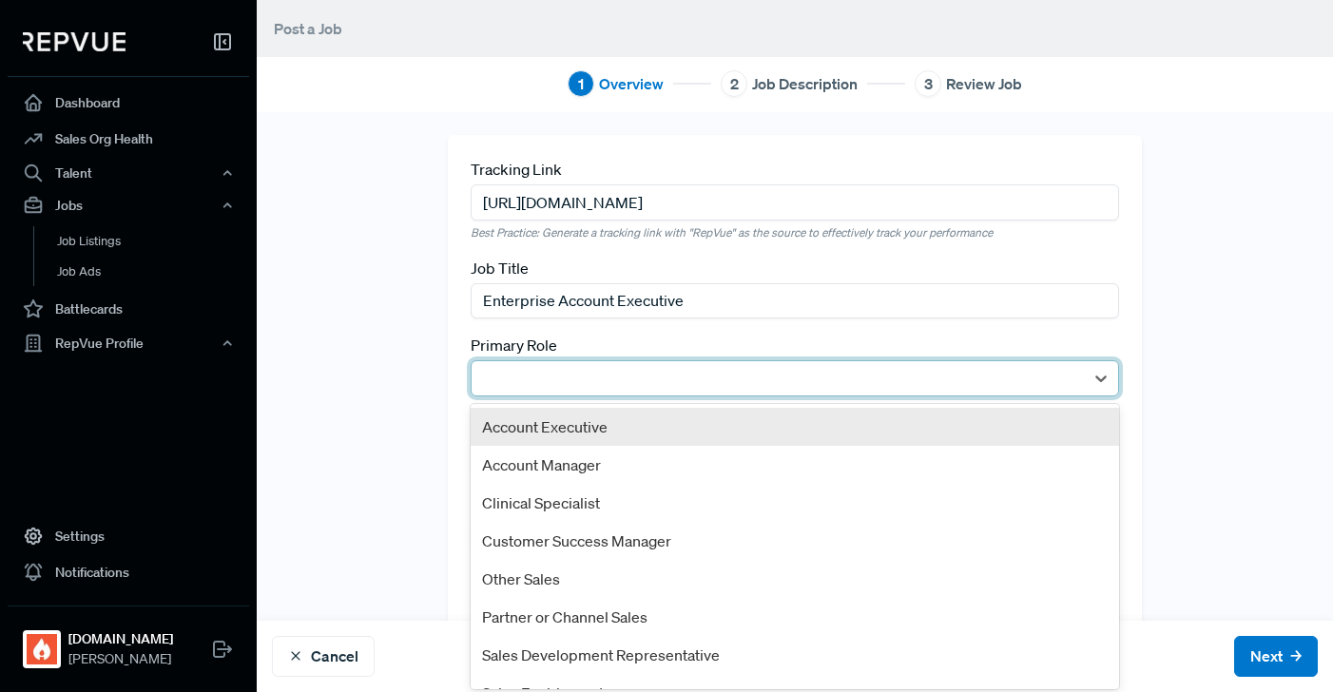
click at [539, 375] on div at bounding box center [778, 378] width 594 height 27
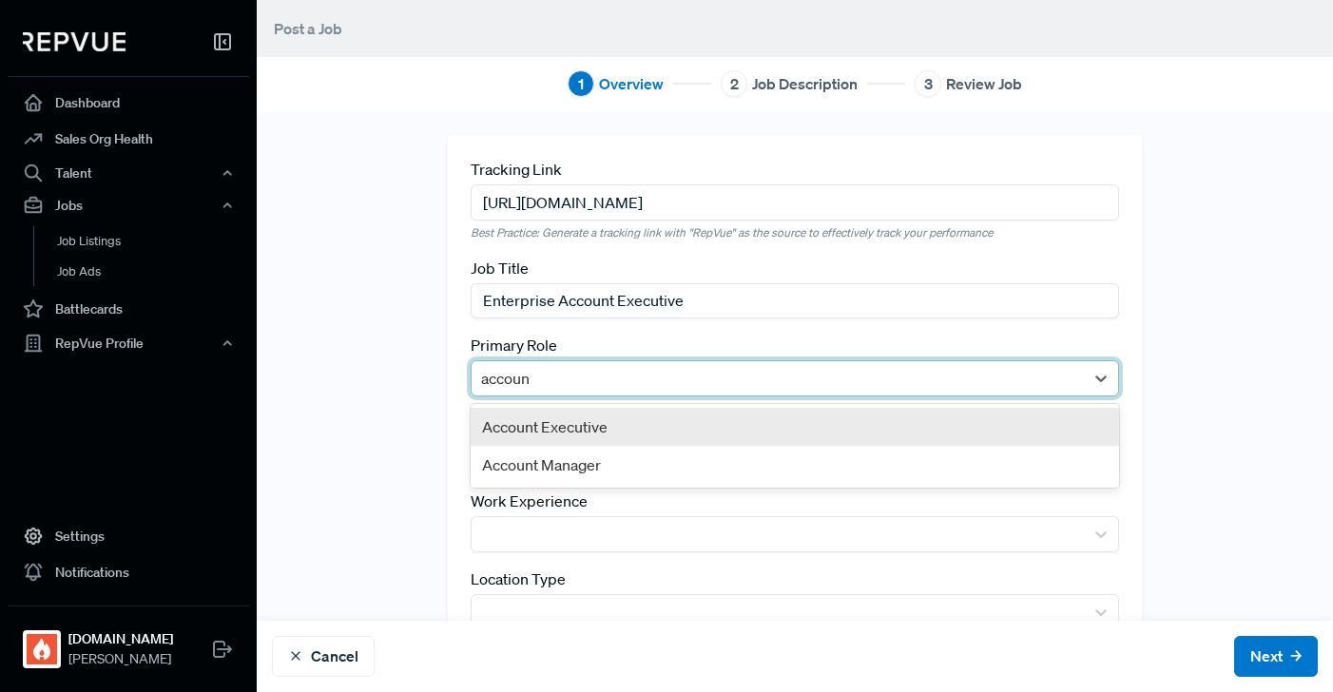
type input "account"
click at [553, 430] on div "Account Executive" at bounding box center [796, 427] width 650 height 38
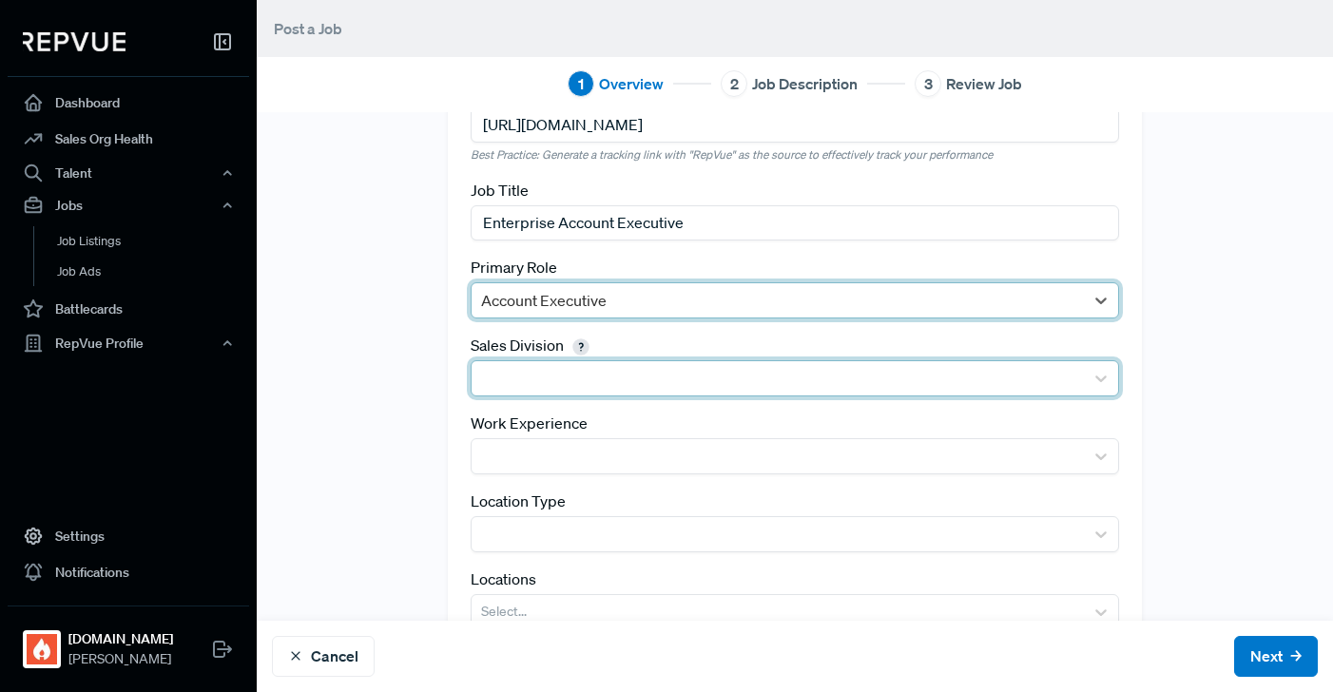
scroll to position [89, 0]
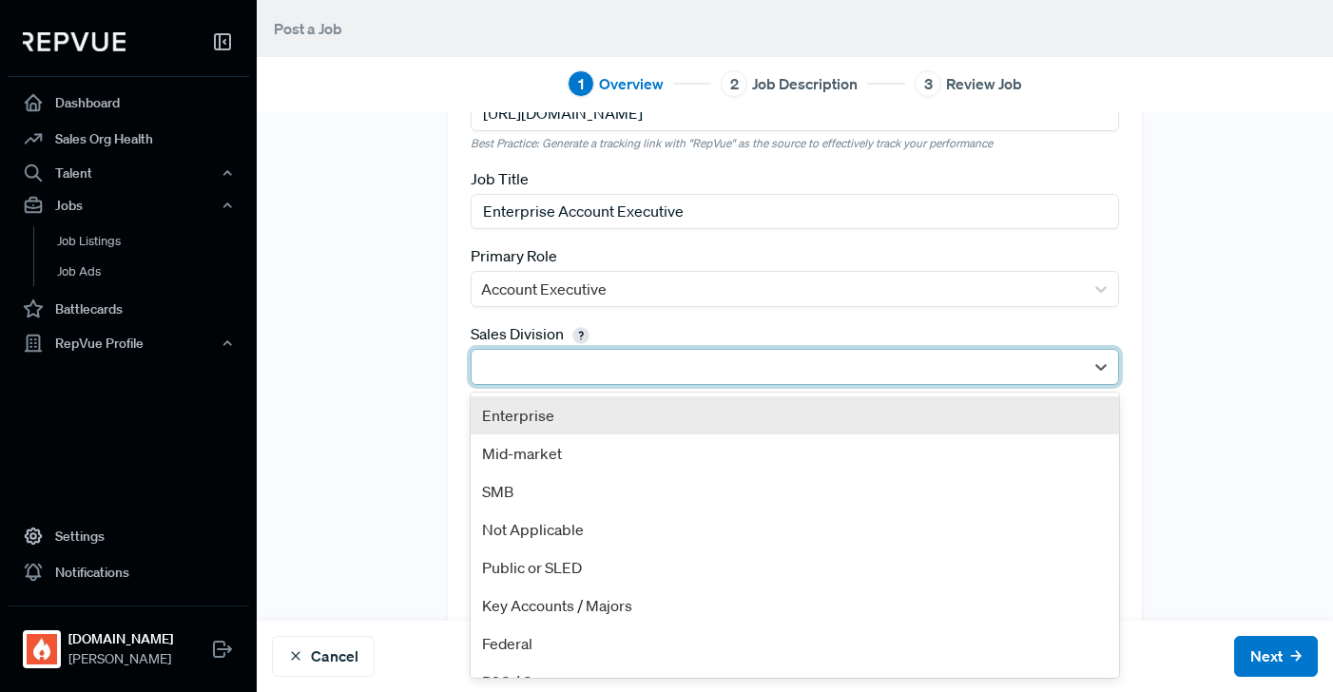
click at [605, 364] on div at bounding box center [778, 367] width 594 height 27
click at [565, 417] on div "Enterprise" at bounding box center [796, 416] width 650 height 38
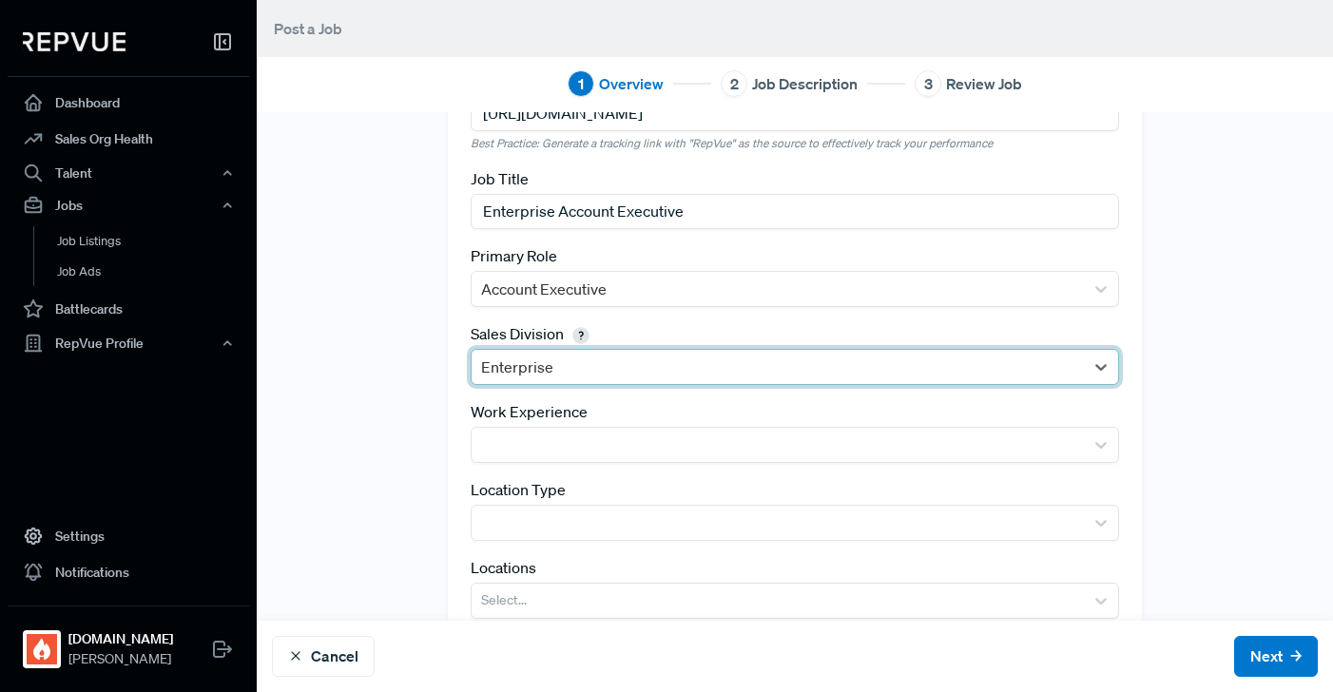
scroll to position [148, 0]
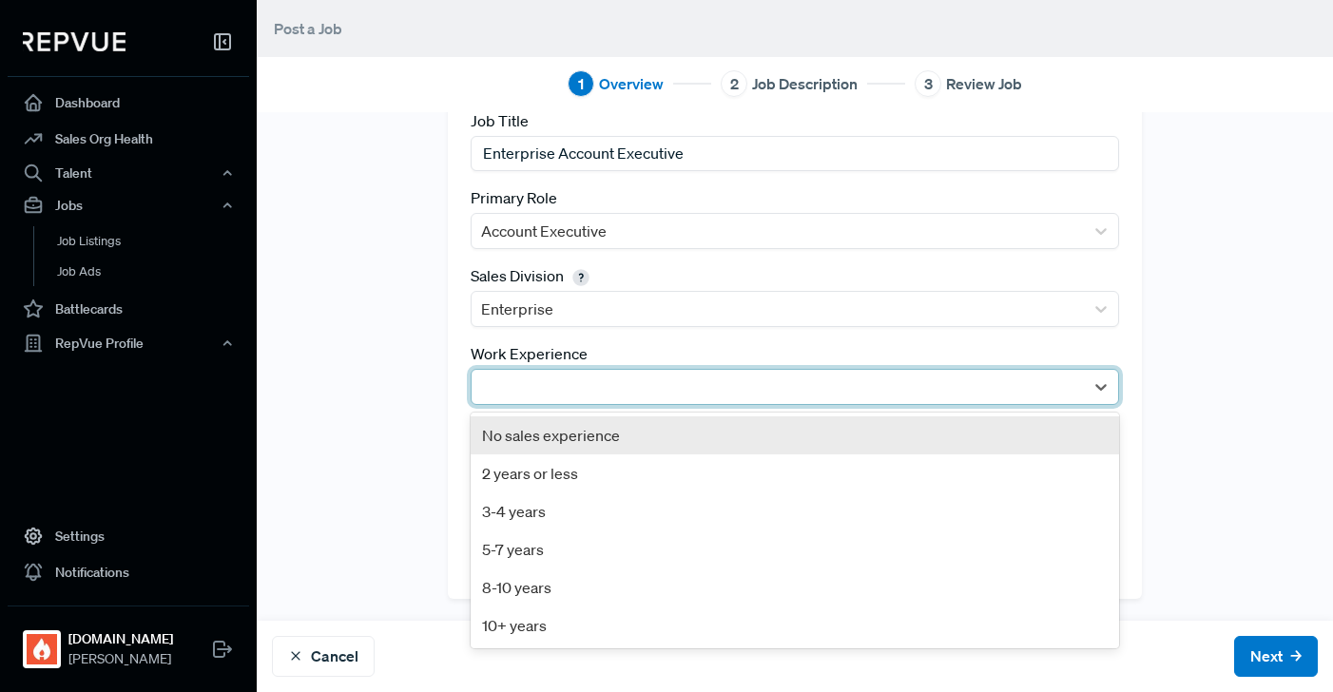
click at [582, 395] on div at bounding box center [778, 387] width 594 height 27
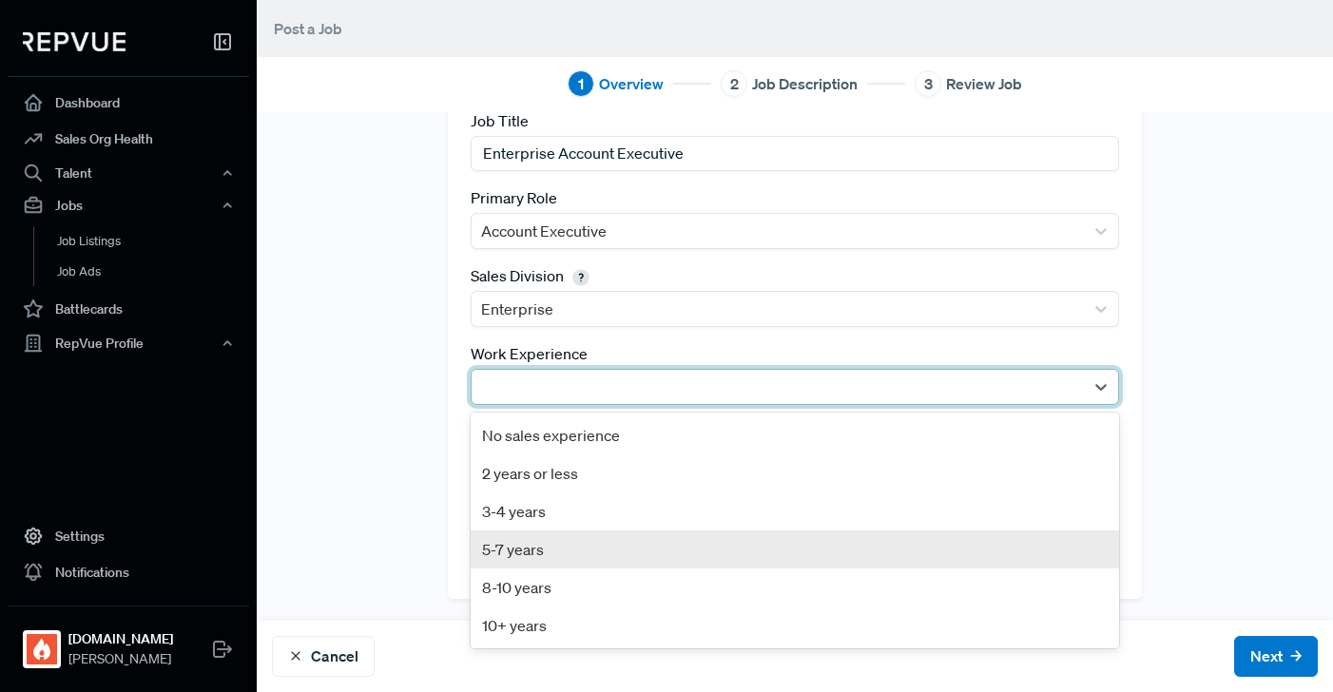
click at [531, 540] on div "5-7 years" at bounding box center [796, 550] width 650 height 38
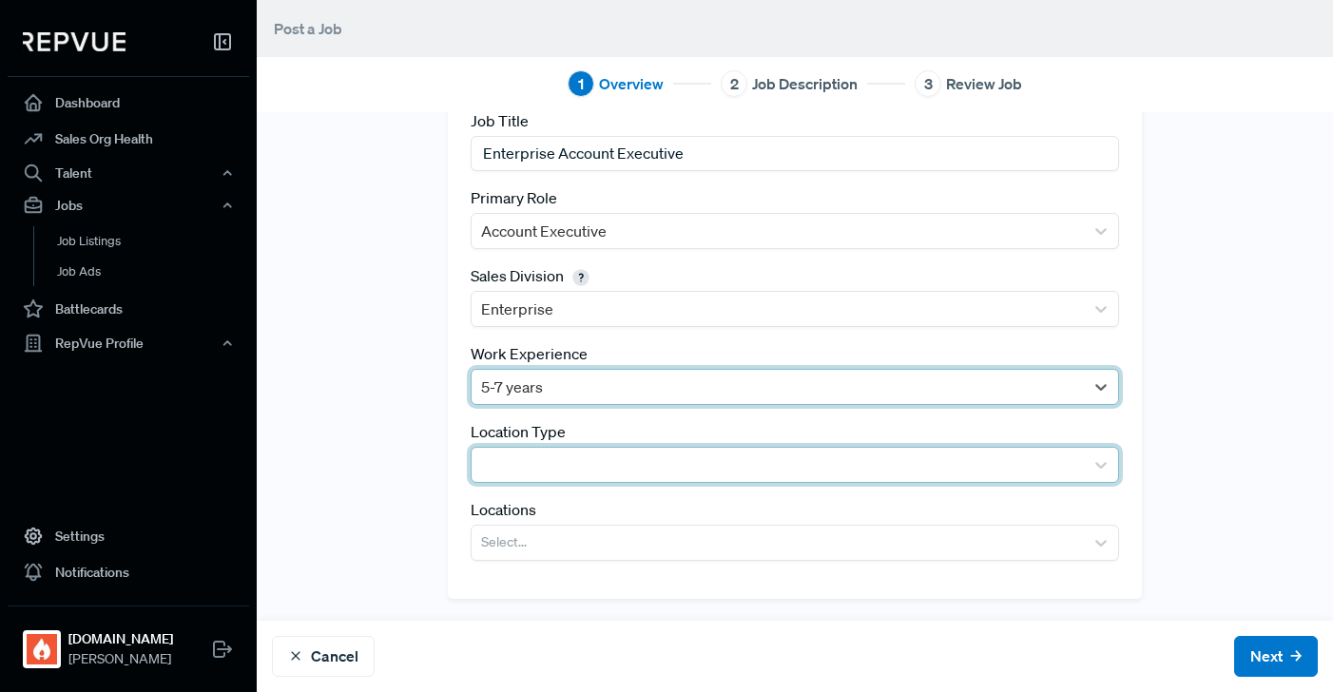
click at [500, 462] on div at bounding box center [778, 465] width 594 height 27
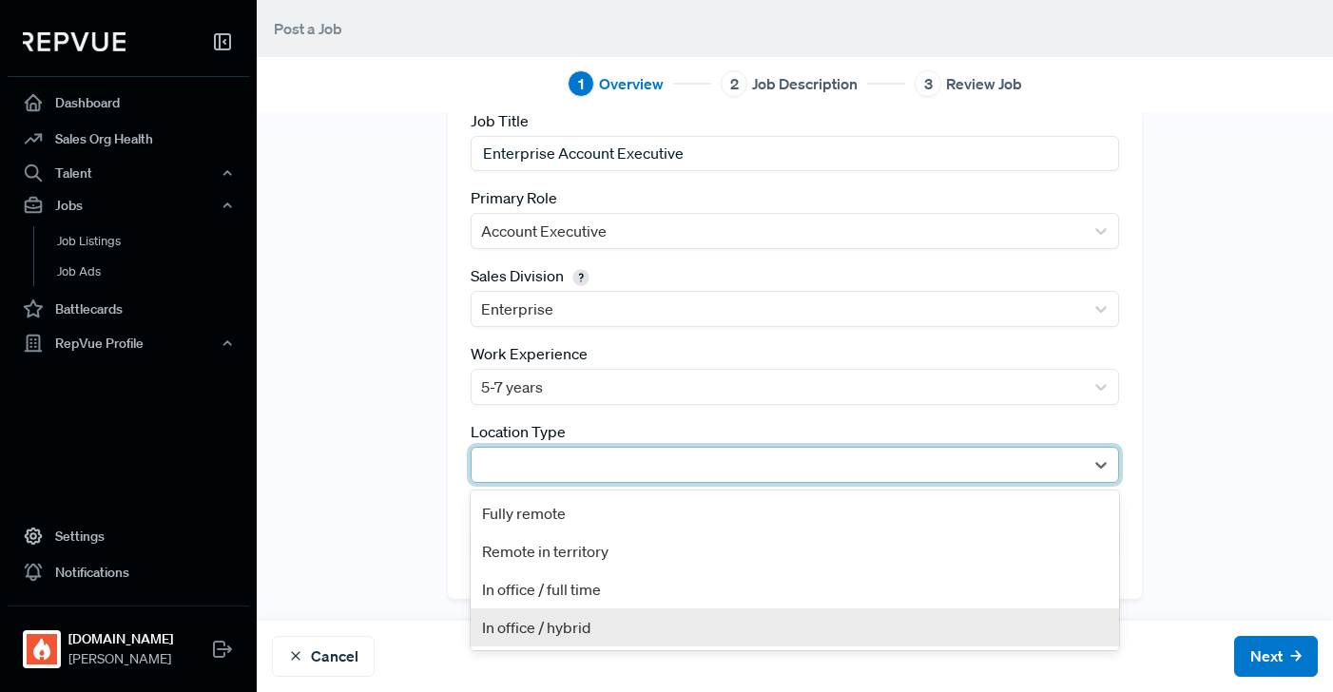
click at [520, 632] on div "In office / hybrid" at bounding box center [796, 628] width 650 height 38
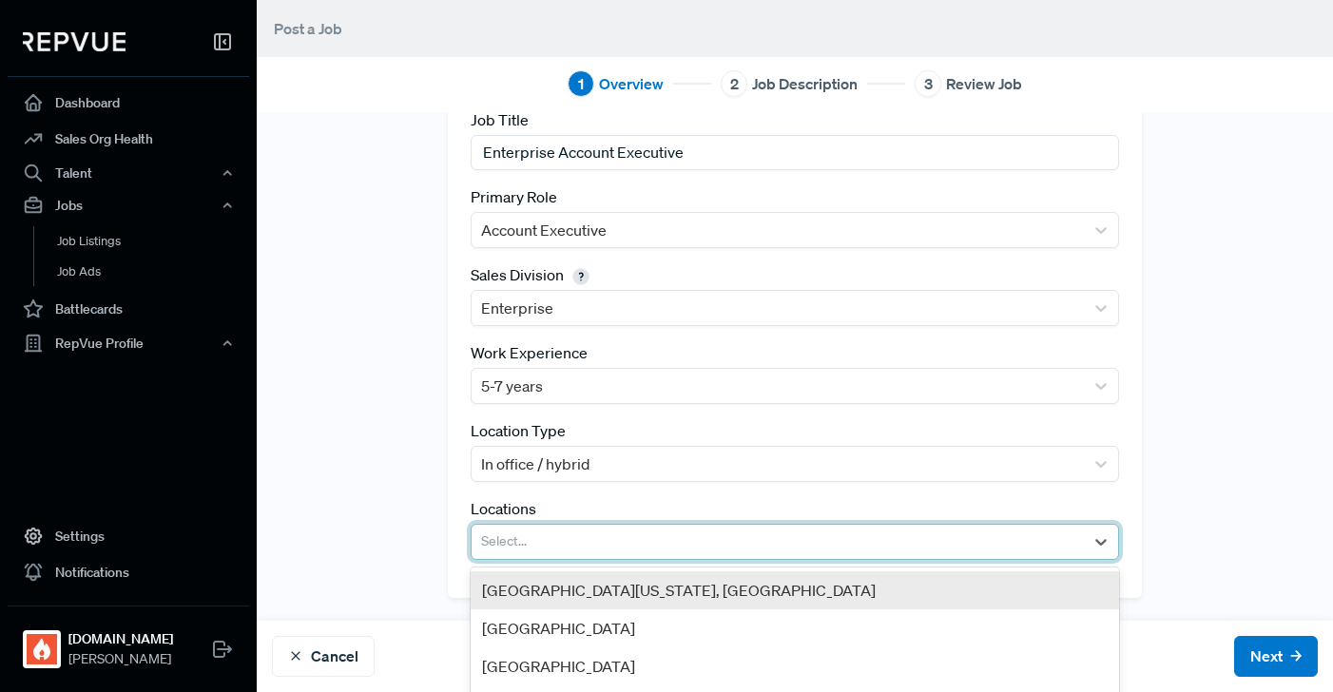
click at [498, 550] on div at bounding box center [778, 542] width 594 height 27
type input "san"
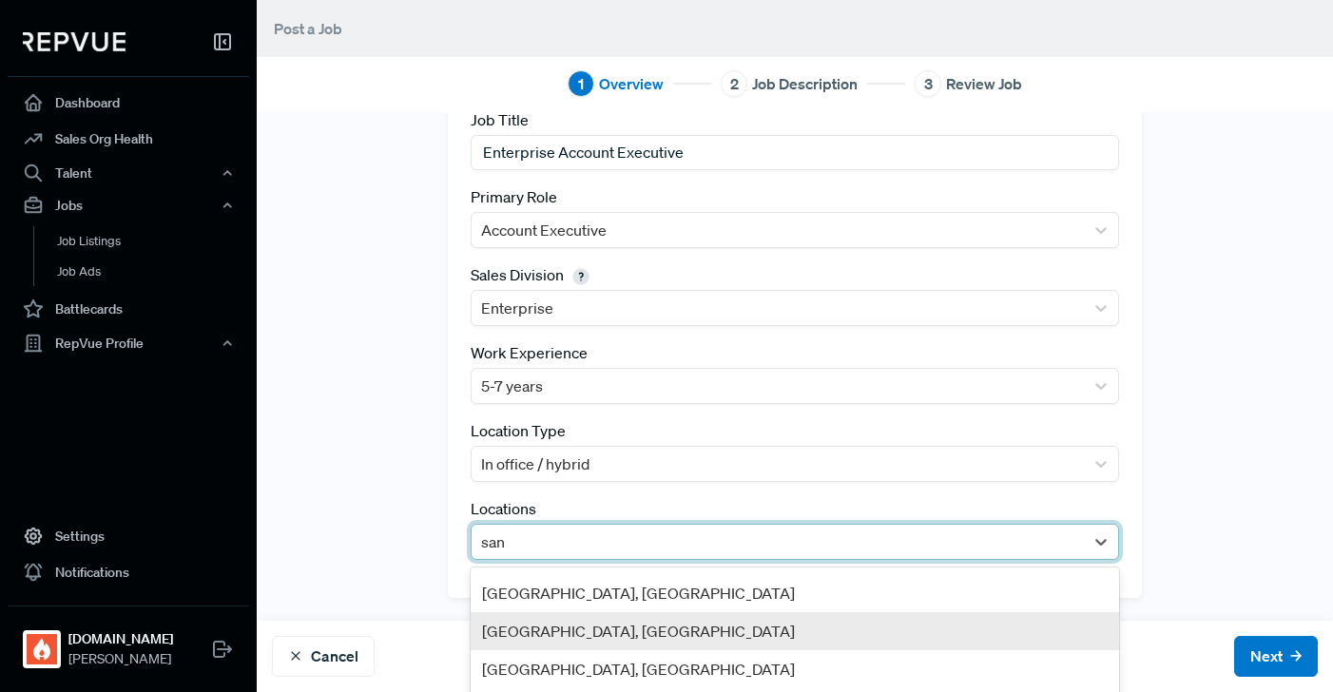
scroll to position [28, 0]
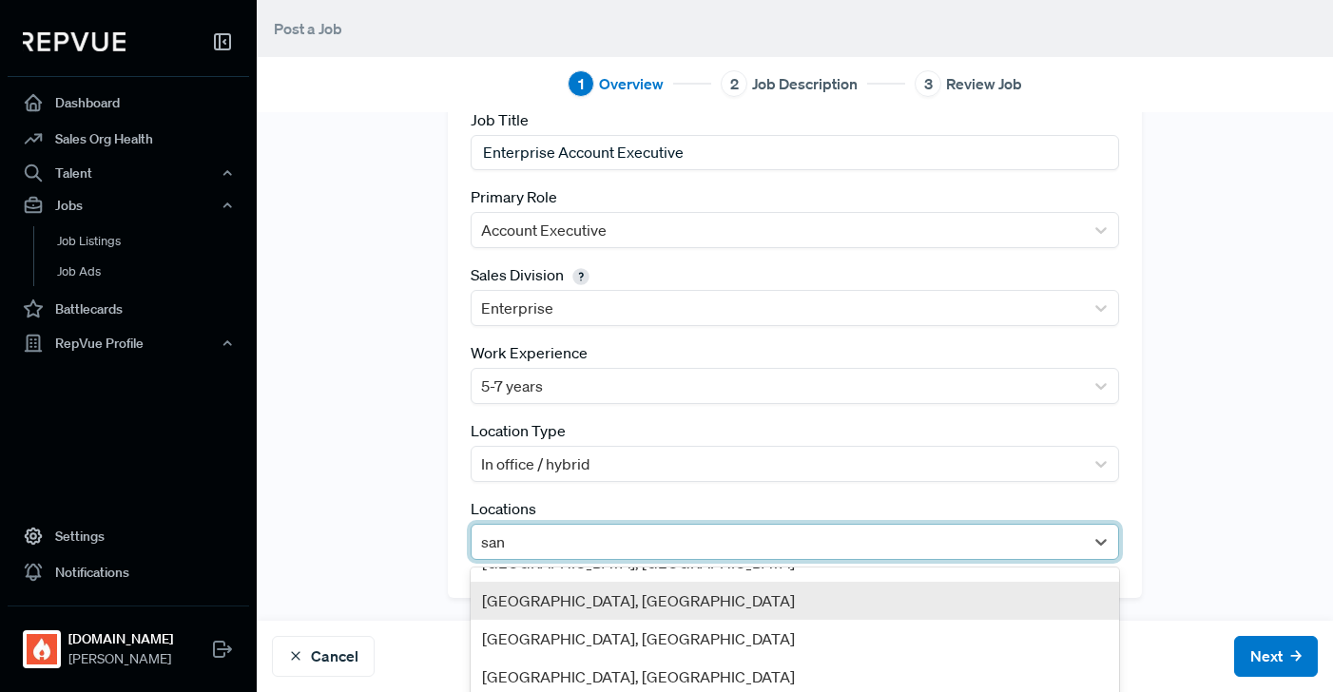
click at [535, 599] on div "[GEOGRAPHIC_DATA], [GEOGRAPHIC_DATA]" at bounding box center [796, 601] width 650 height 38
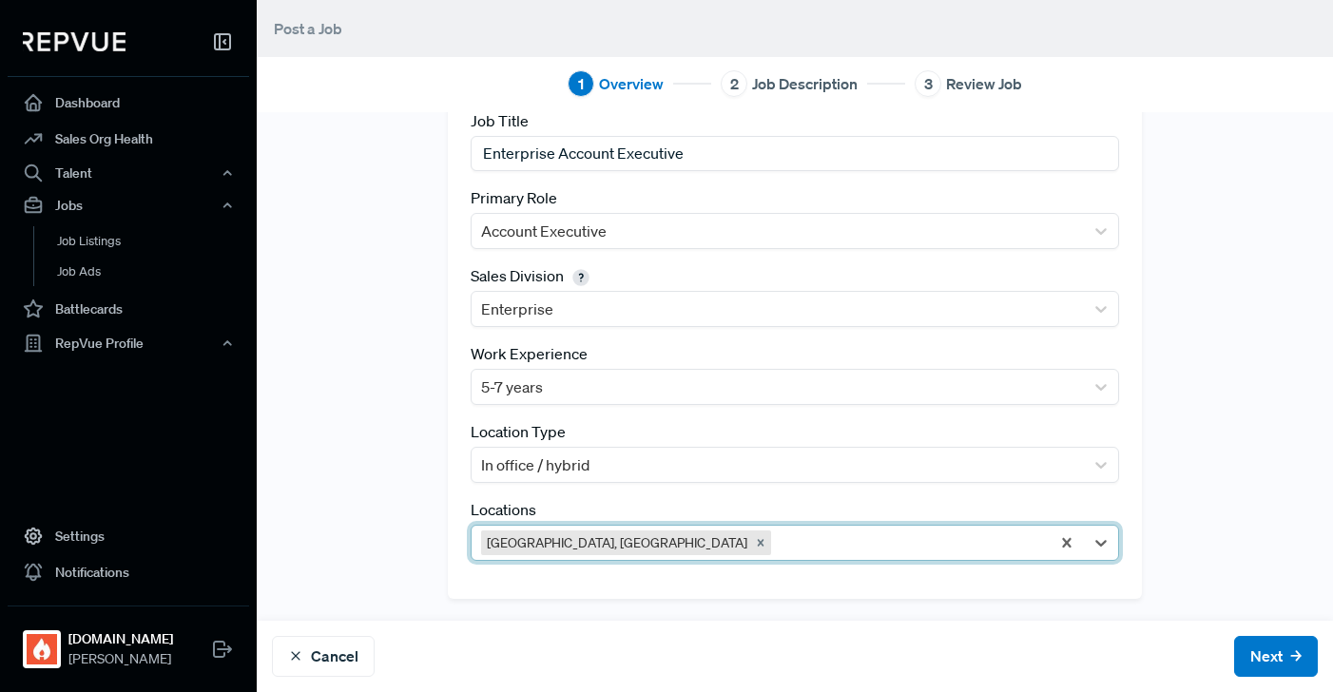
click at [406, 515] on div "Tracking Link [URL][DOMAIN_NAME] Best Practice: Generate a tracking link with "…" at bounding box center [795, 293] width 1077 height 611
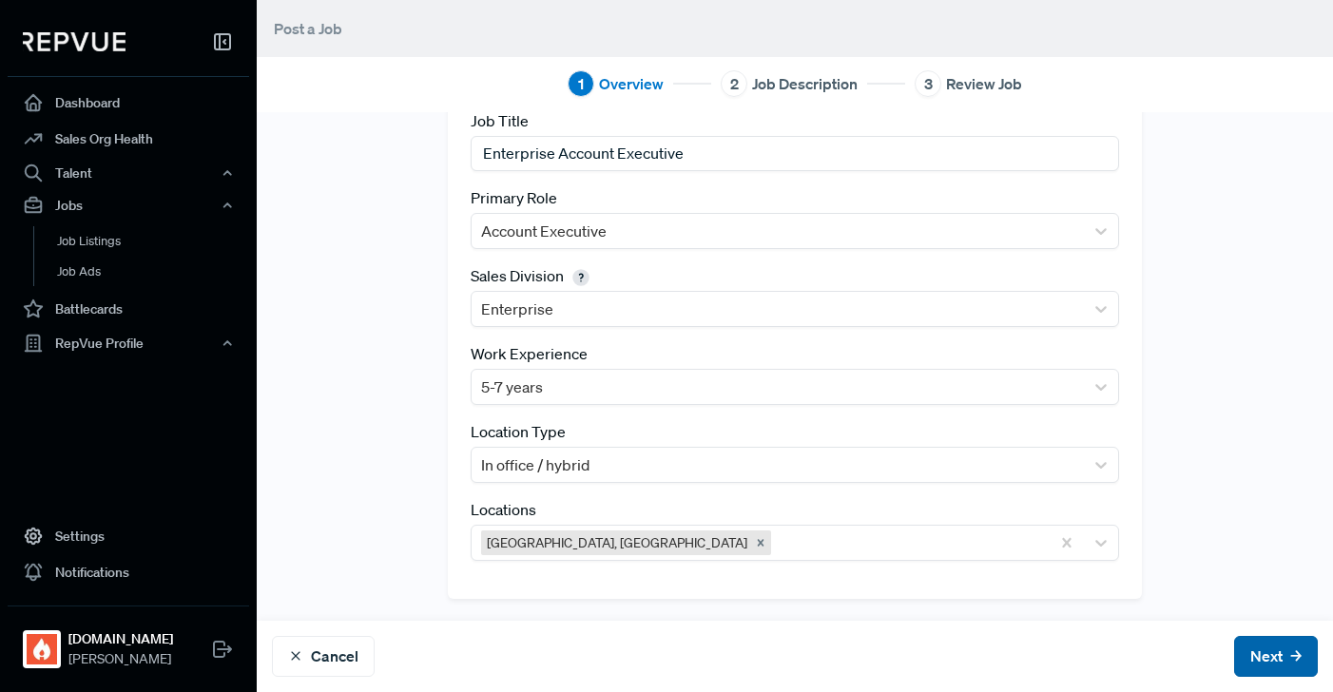
click at [1293, 649] on button "Next" at bounding box center [1277, 656] width 84 height 41
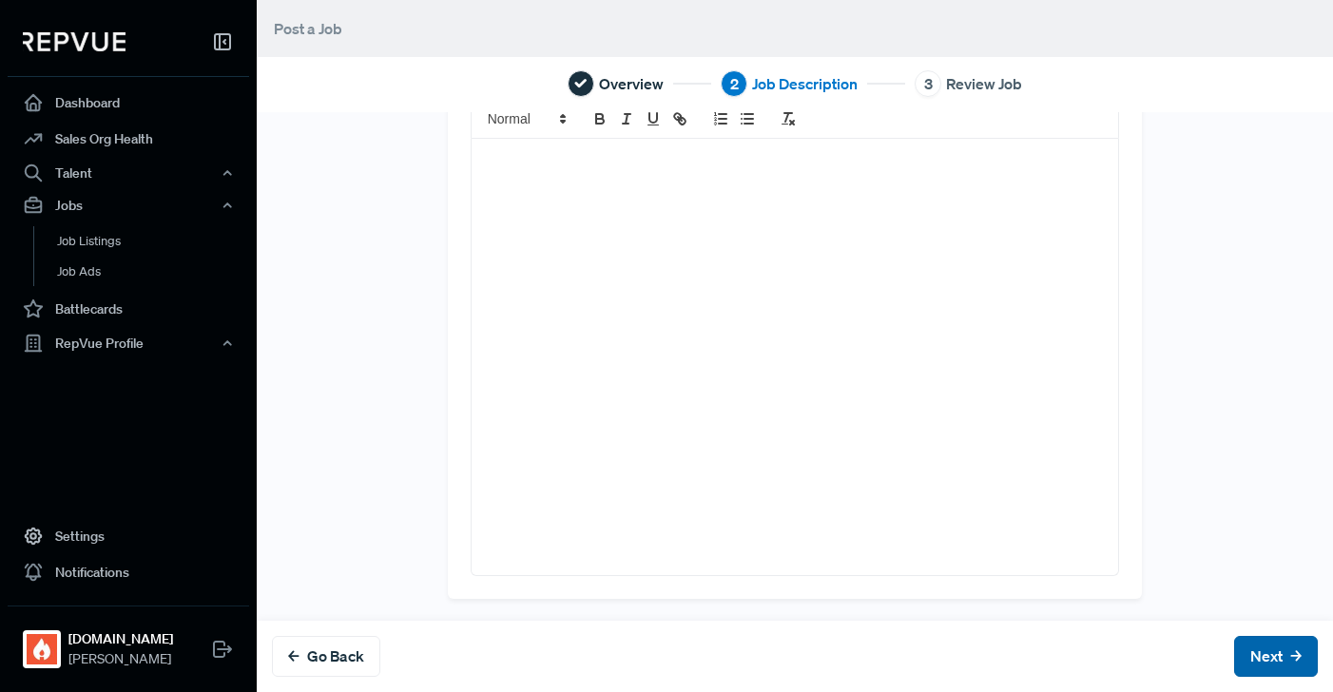
scroll to position [0, 0]
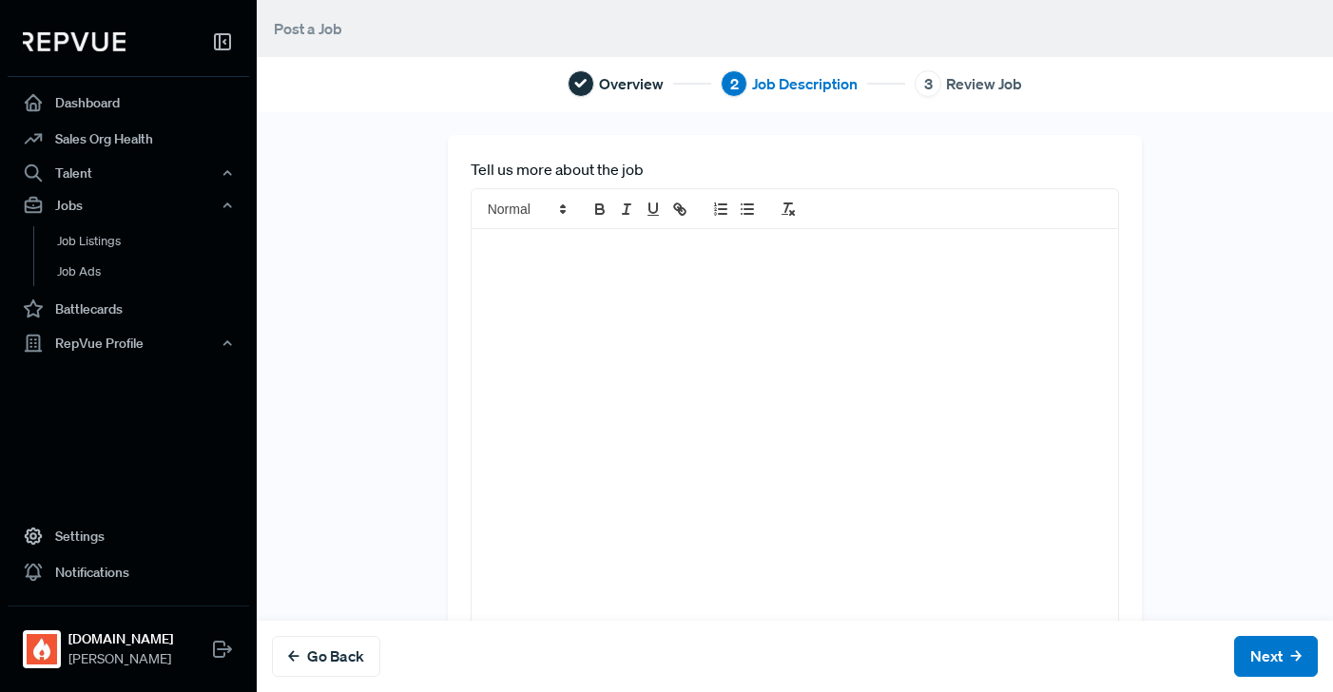
click at [705, 342] on div at bounding box center [796, 447] width 648 height 437
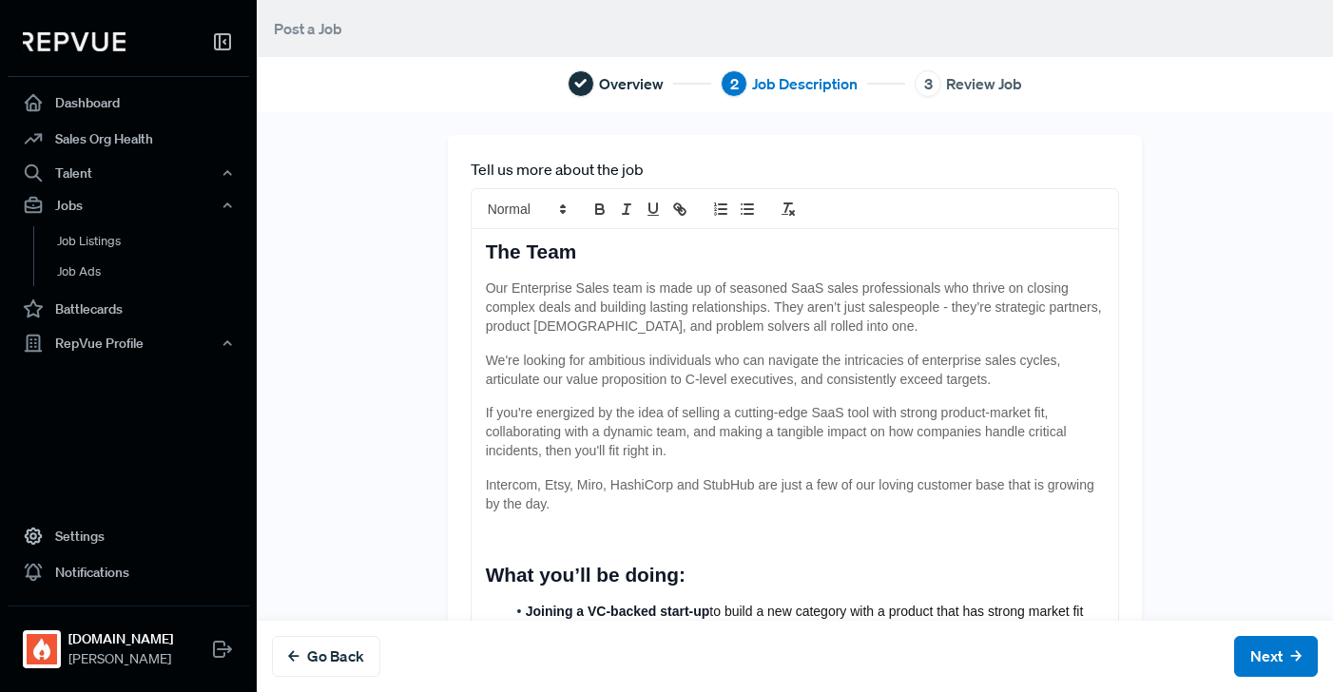
scroll to position [603, 0]
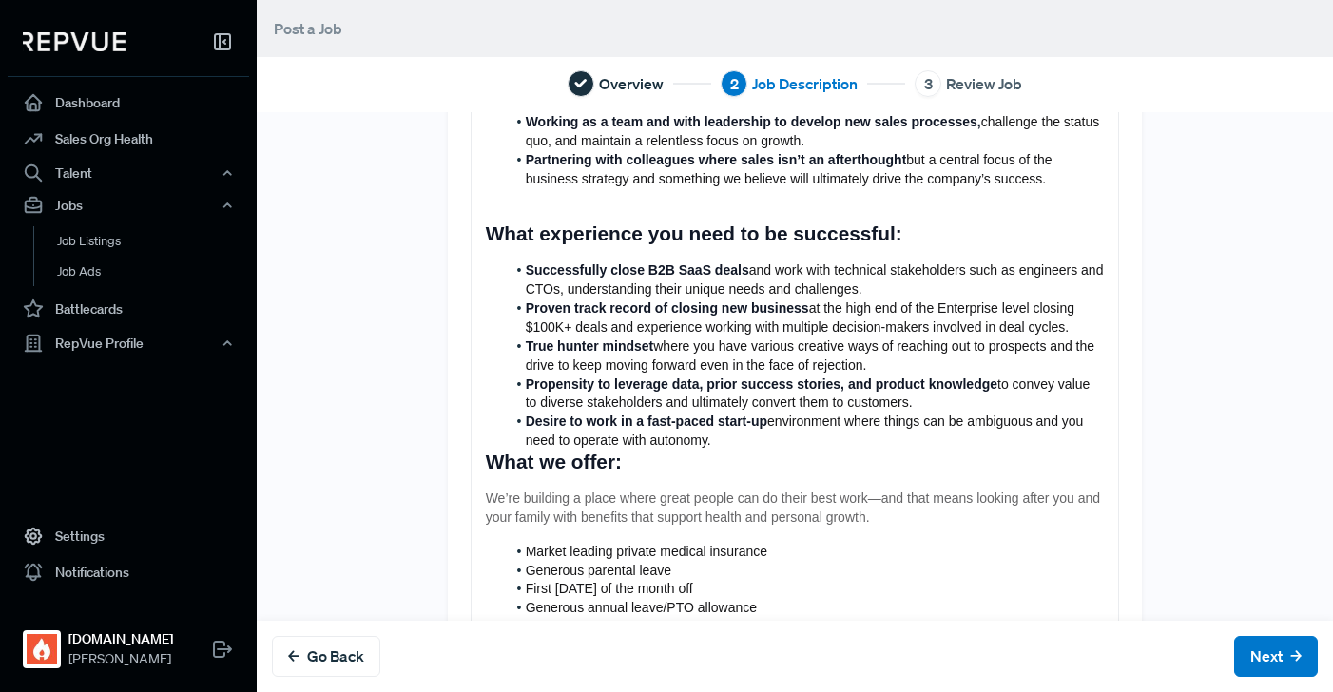
click at [486, 465] on span "What we offer:" at bounding box center [554, 462] width 136 height 22
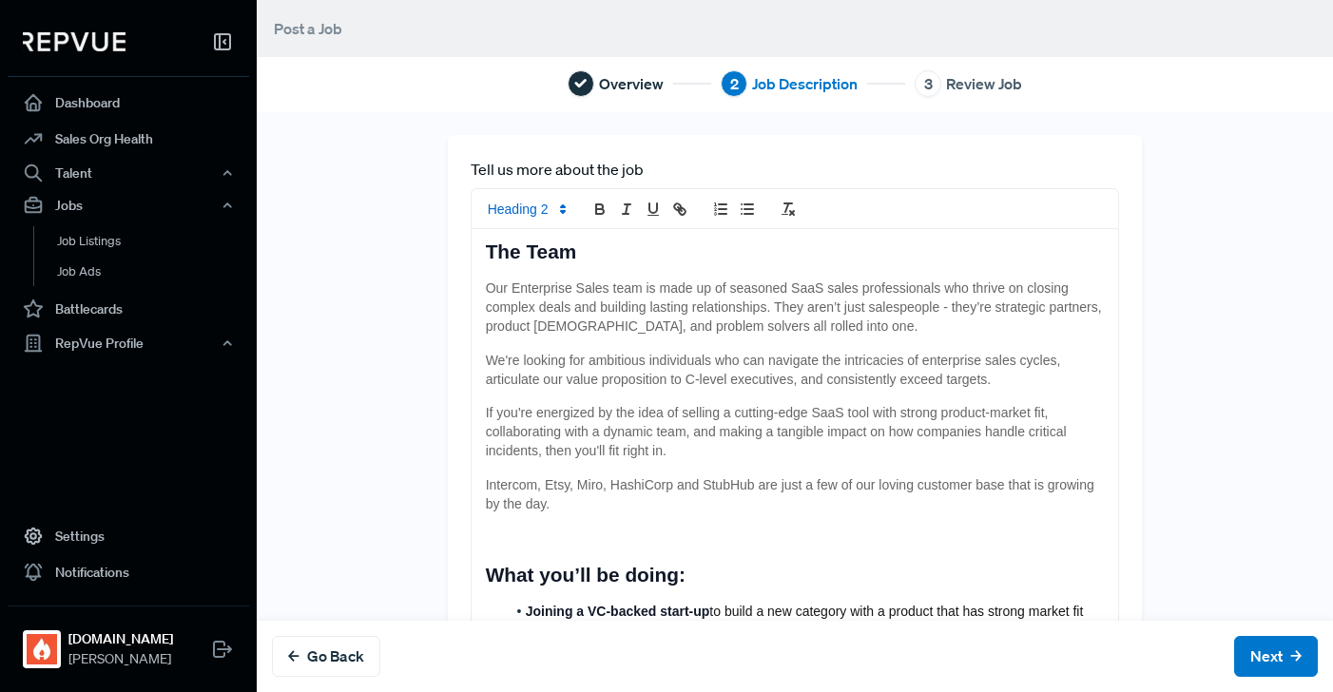
scroll to position [2, 0]
click at [528, 531] on p at bounding box center [795, 537] width 619 height 19
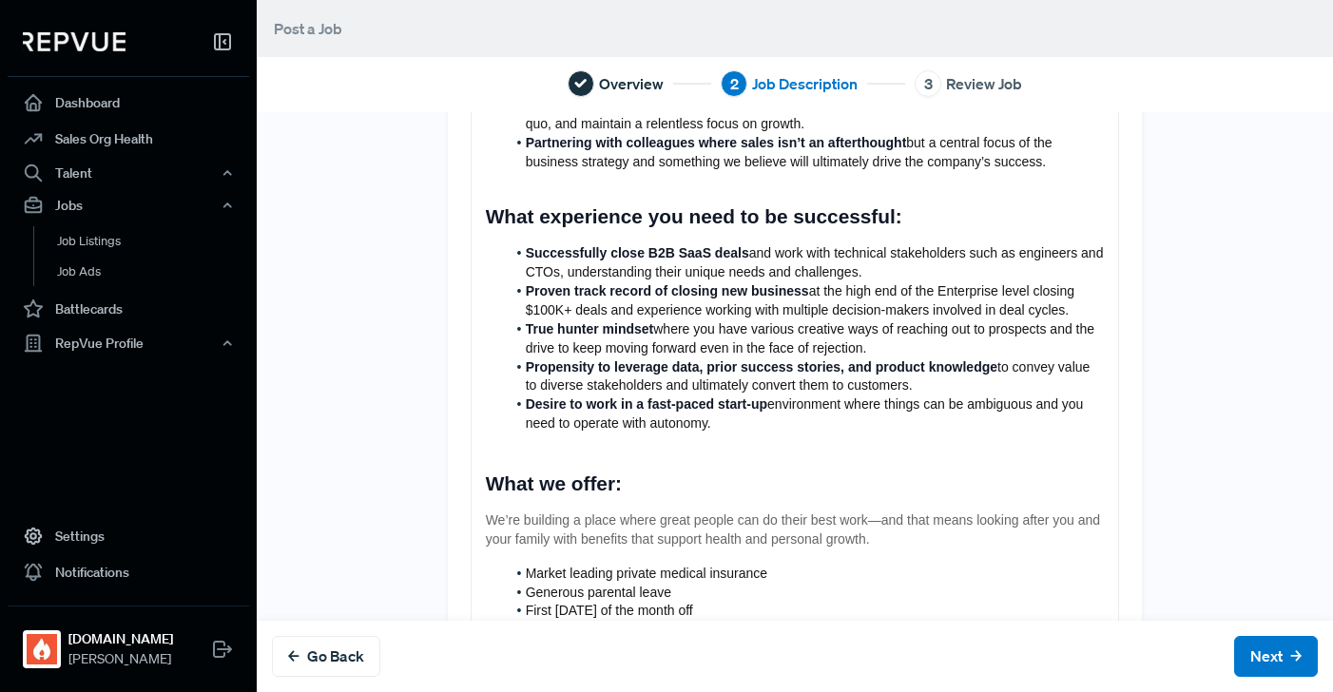
scroll to position [773, 0]
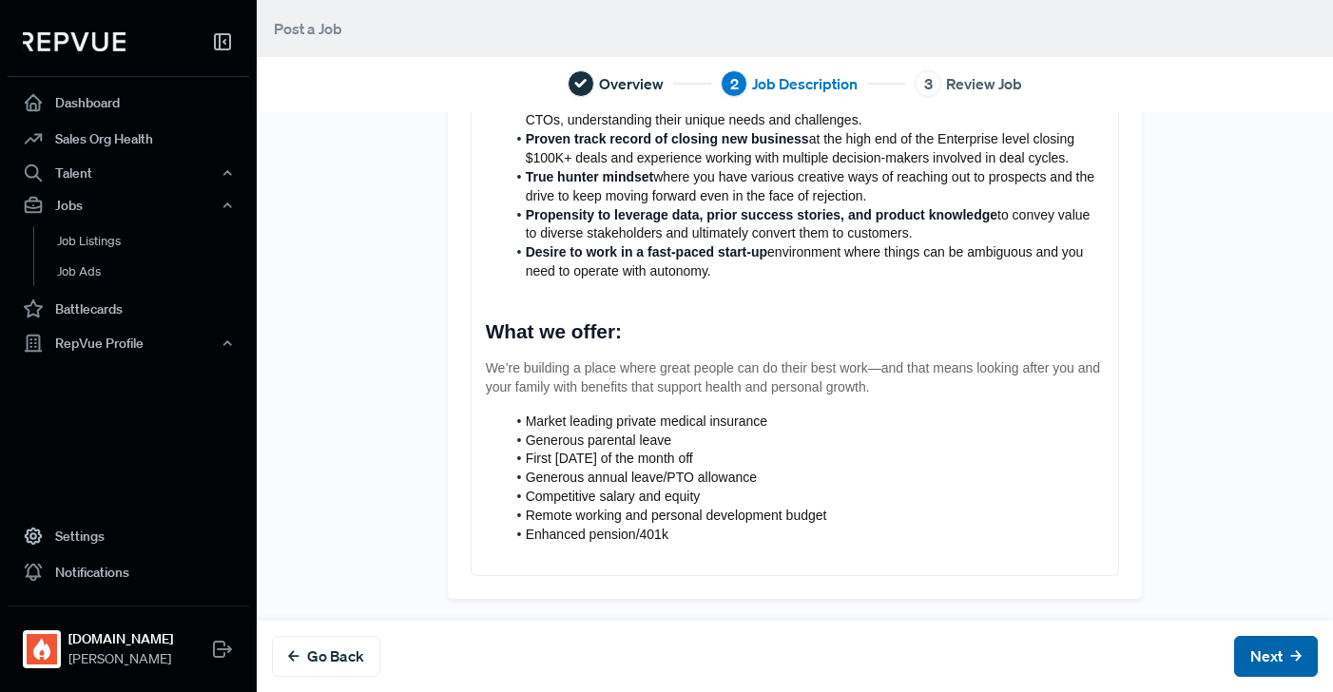
click at [1281, 650] on button "Next" at bounding box center [1277, 656] width 84 height 41
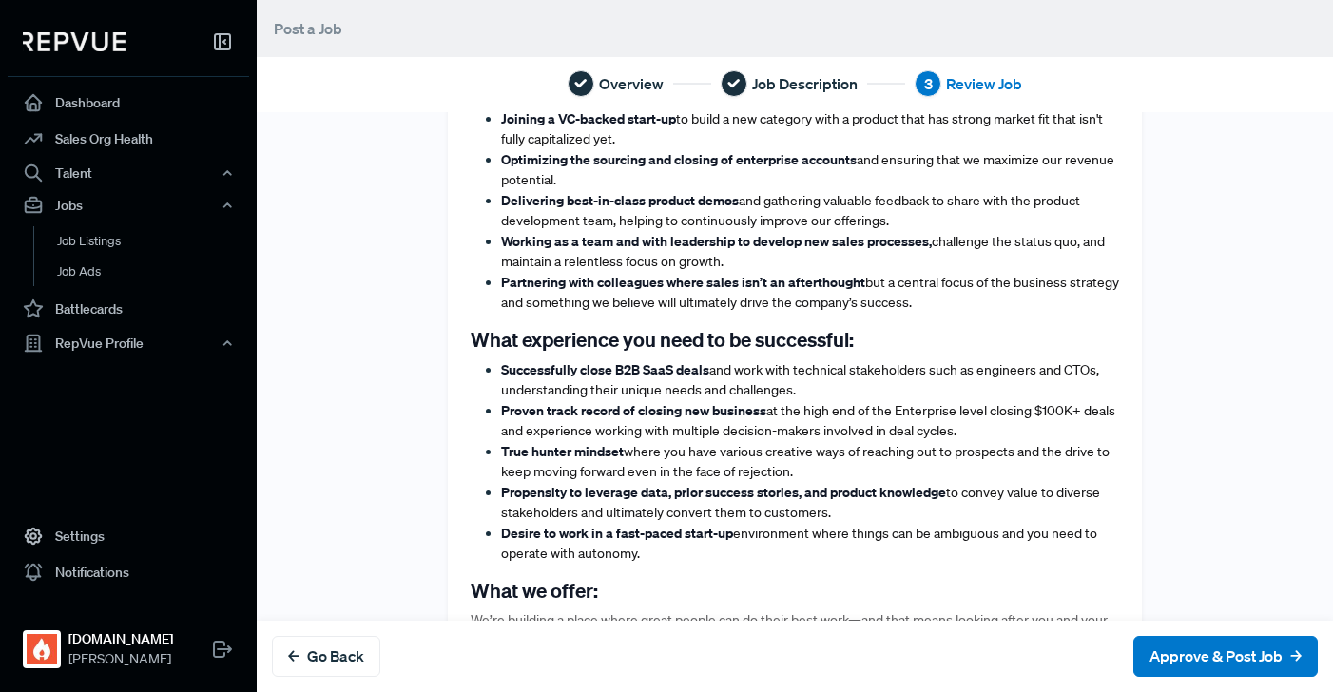
scroll to position [1050, 0]
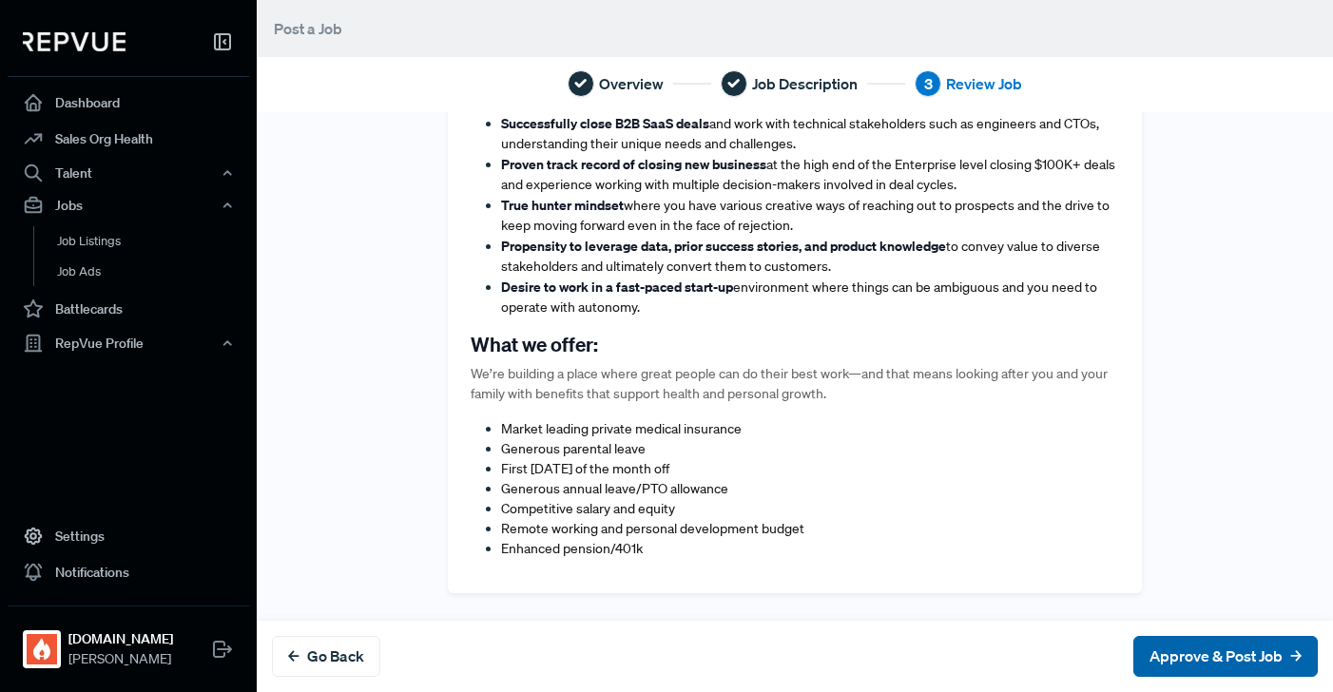
click at [1183, 671] on button "Approve & Post Job" at bounding box center [1226, 656] width 185 height 41
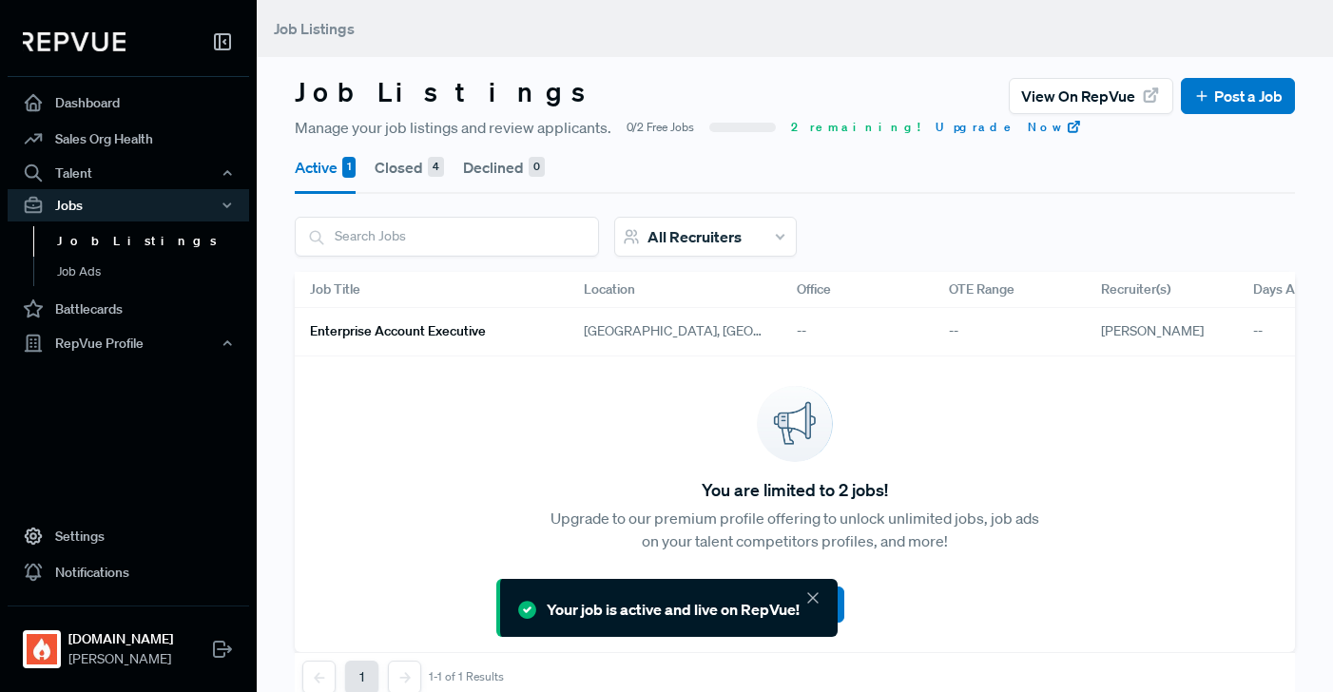
click at [813, 596] on use at bounding box center [813, 598] width 10 height 10
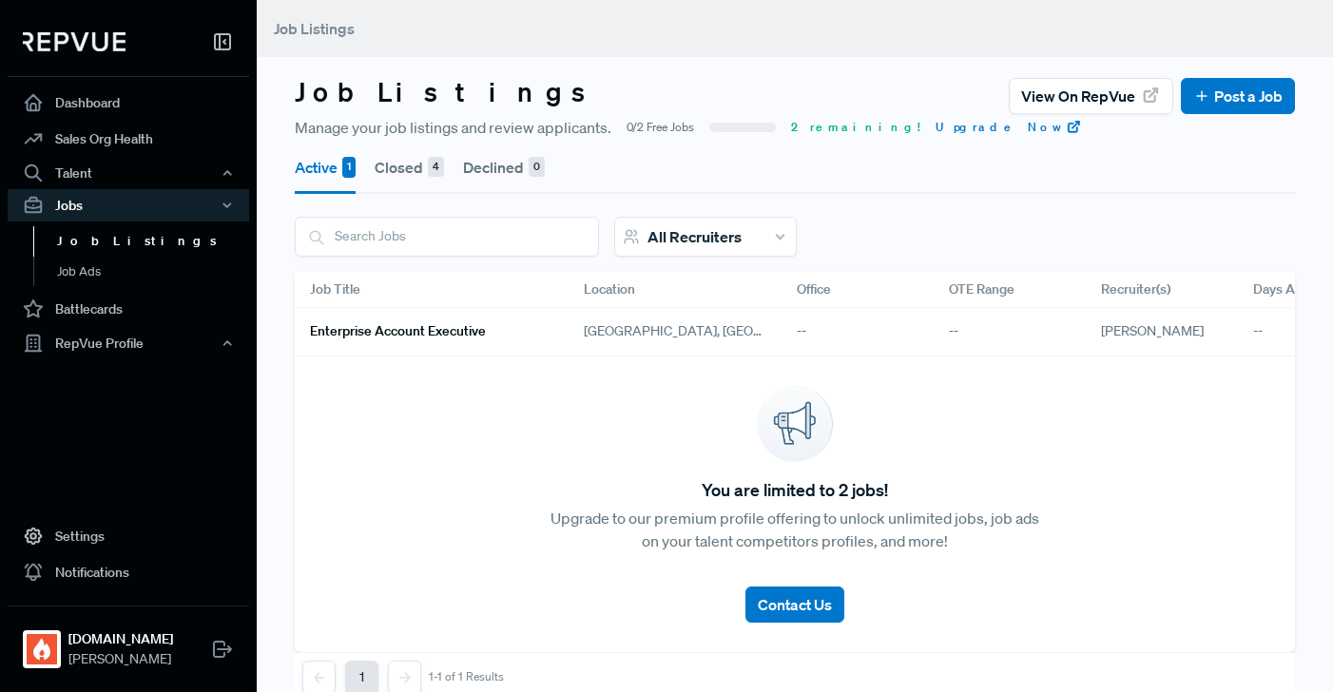
click at [489, 325] on link "Enterprise Account Executive" at bounding box center [424, 332] width 228 height 32
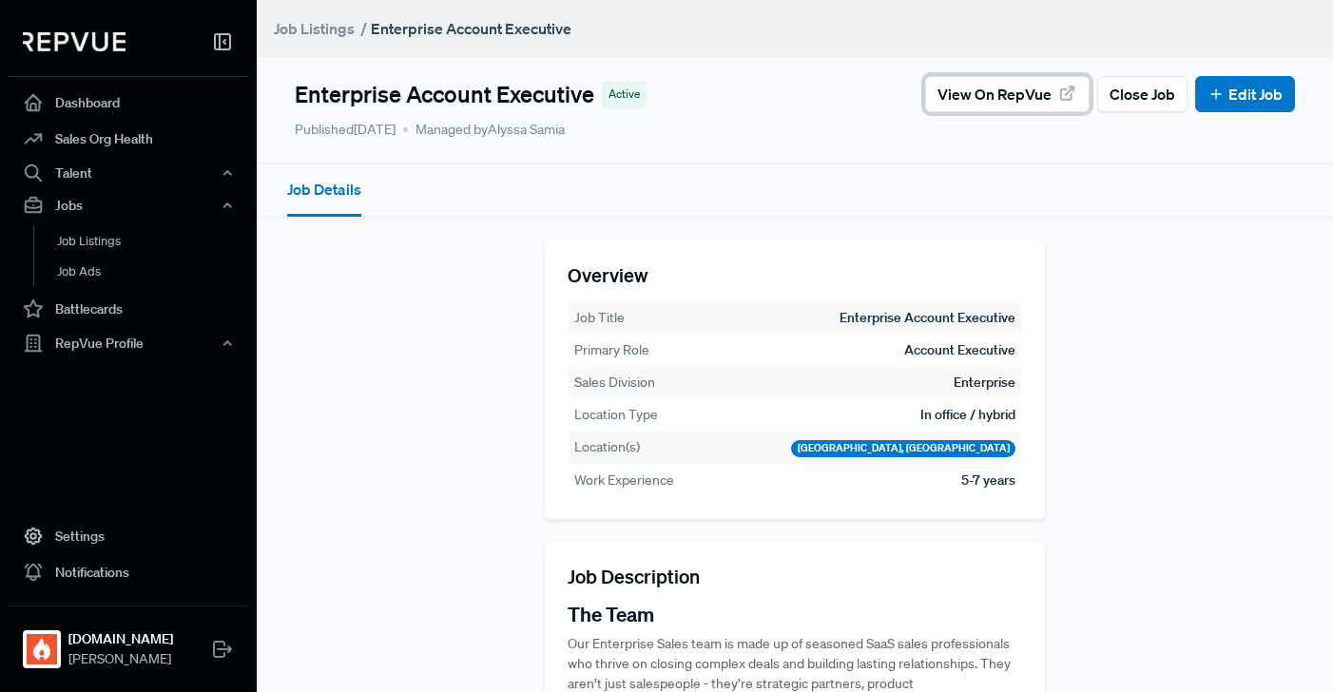
click at [952, 94] on span "View on RepVue" at bounding box center [995, 94] width 114 height 23
